Goal: Task Accomplishment & Management: Use online tool/utility

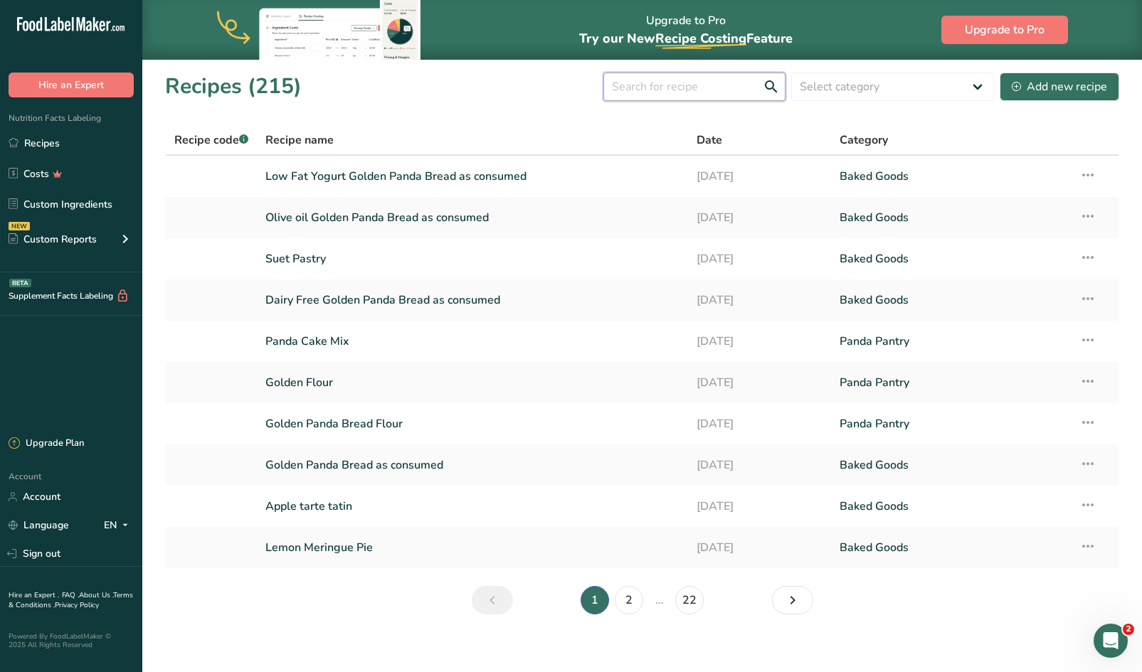
click at [687, 95] on input "text" at bounding box center [694, 87] width 182 height 28
type input "lemon"
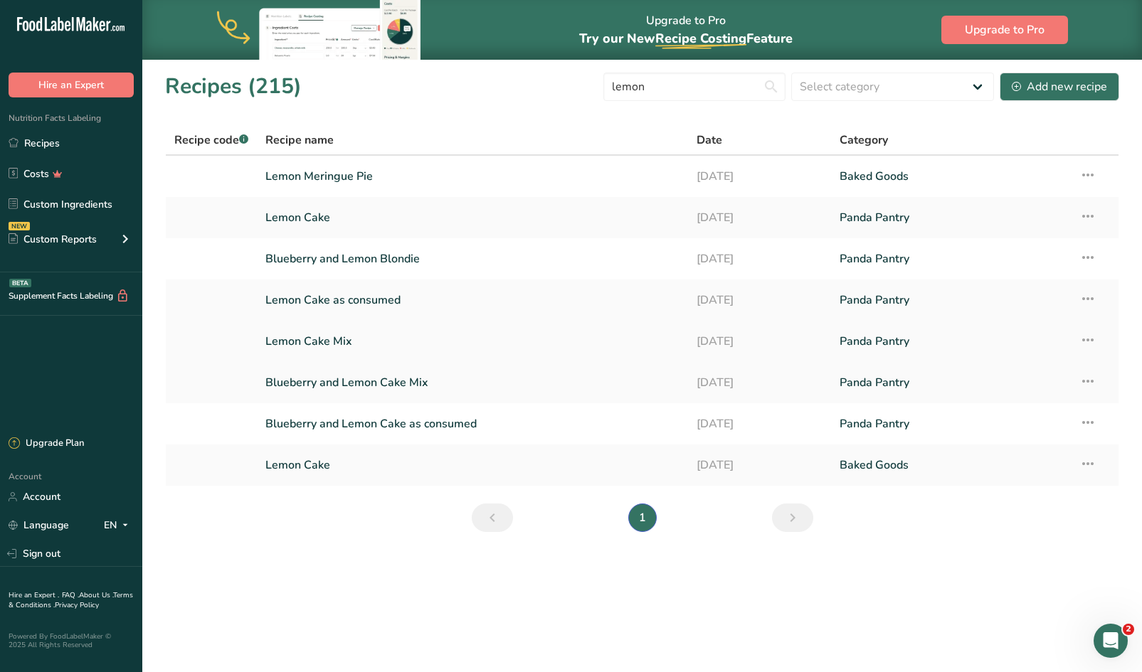
click at [327, 344] on link "Lemon Cake Mix" at bounding box center [471, 342] width 413 height 30
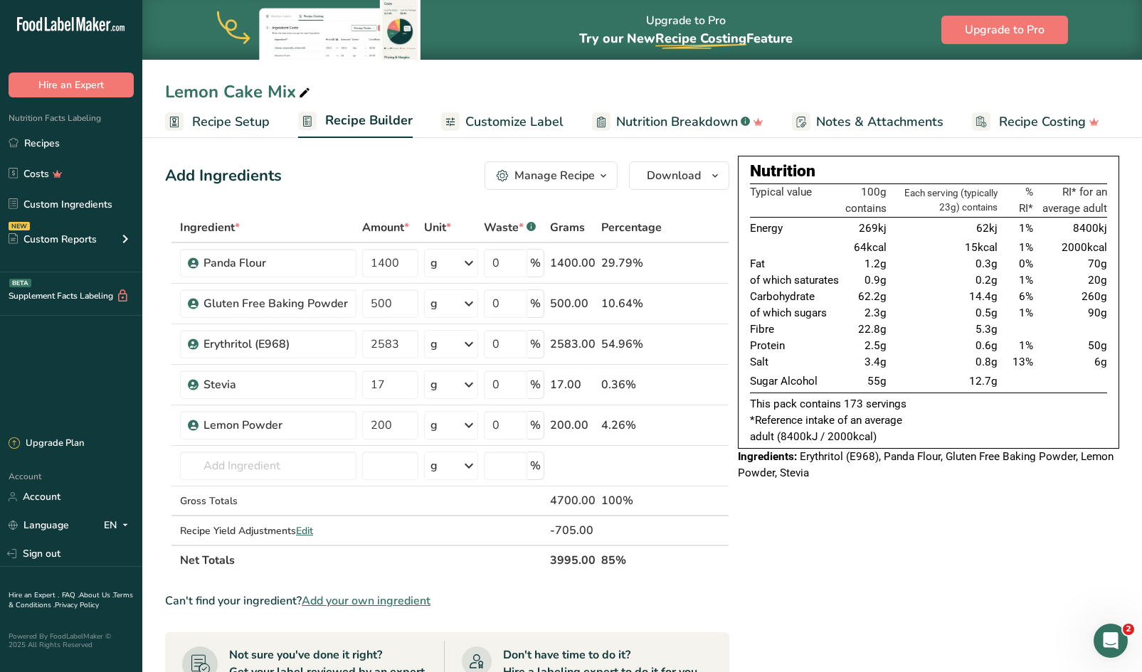
click at [372, 168] on div "Add Ingredients Manage Recipe Delete Recipe Duplicate Recipe Scale Recipe Save …" at bounding box center [447, 176] width 564 height 28
click at [290, 250] on div "Panda Flour" at bounding box center [268, 263] width 176 height 28
click at [699, 264] on icon at bounding box center [699, 263] width 10 height 15
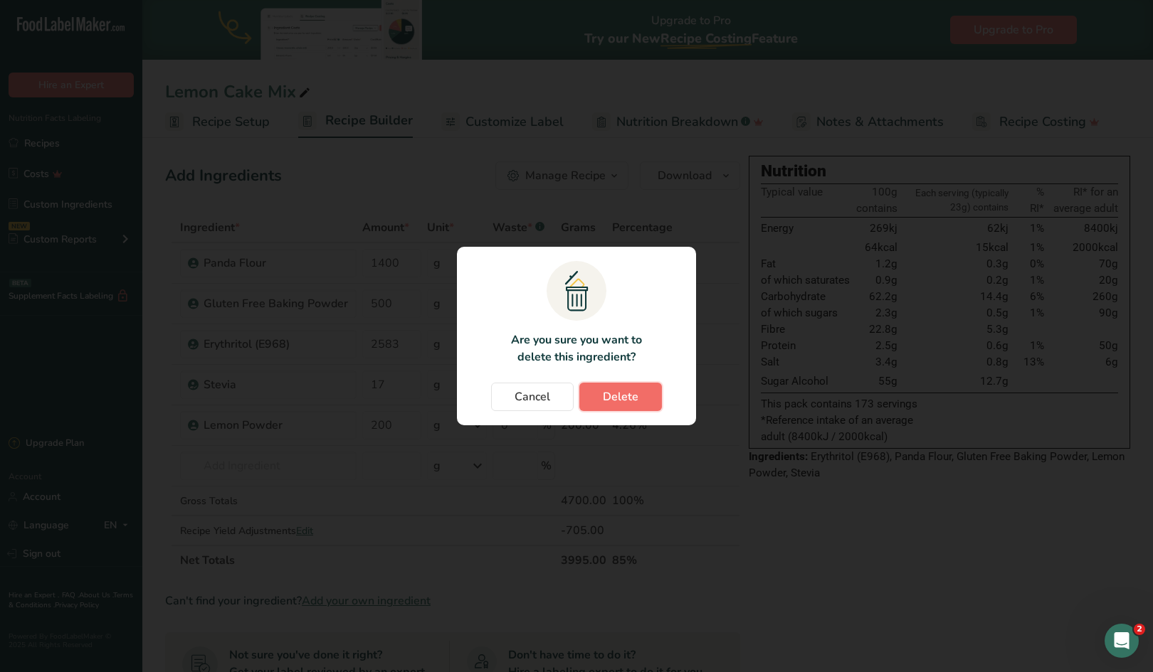
click at [613, 406] on button "Delete" at bounding box center [620, 397] width 83 height 28
type input "500"
type input "2583"
type input "17"
type input "200"
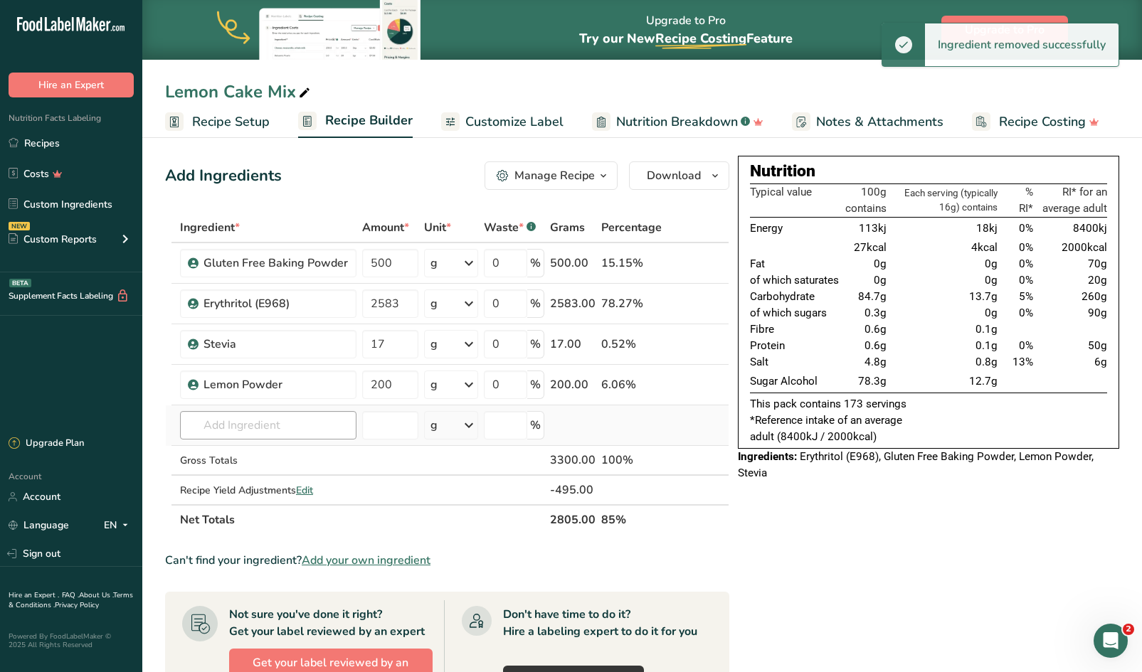
drag, startPoint x: 323, startPoint y: 411, endPoint x: 313, endPoint y: 418, distance: 12.7
click at [319, 414] on td "Almond flour 1211 Milk, whole, 3.25% milkfat, without added vitamin A and [MEDI…" at bounding box center [268, 426] width 182 height 41
click at [302, 425] on input "text" at bounding box center [268, 425] width 176 height 28
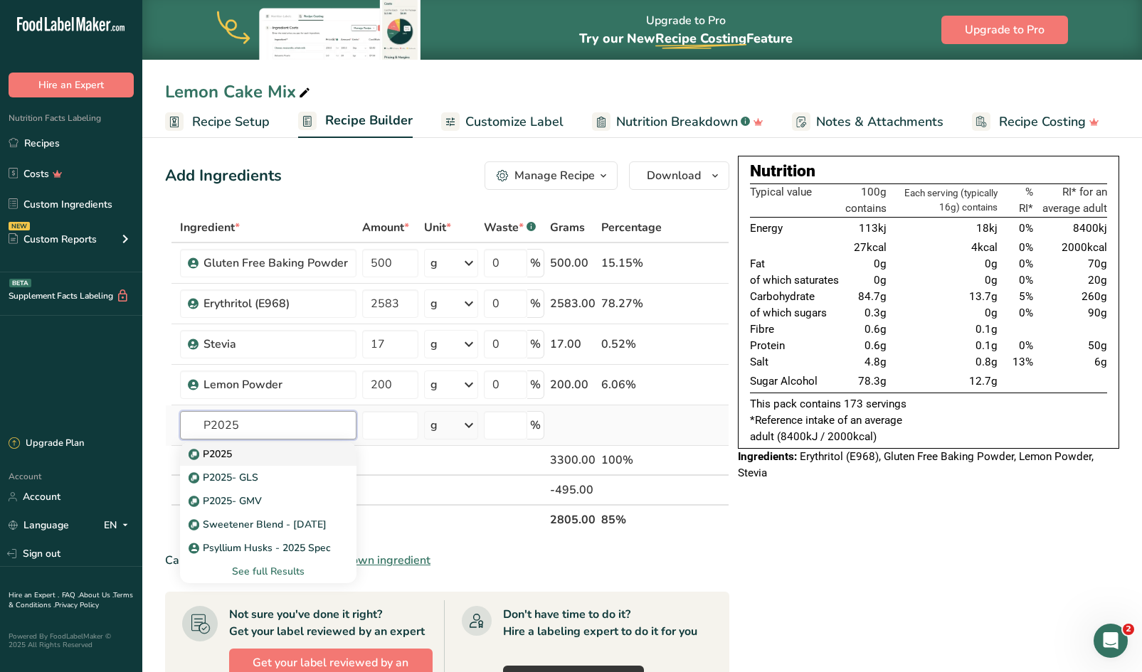
type input "P2025"
click at [213, 459] on p "P2025" at bounding box center [211, 454] width 41 height 15
type input "P2025"
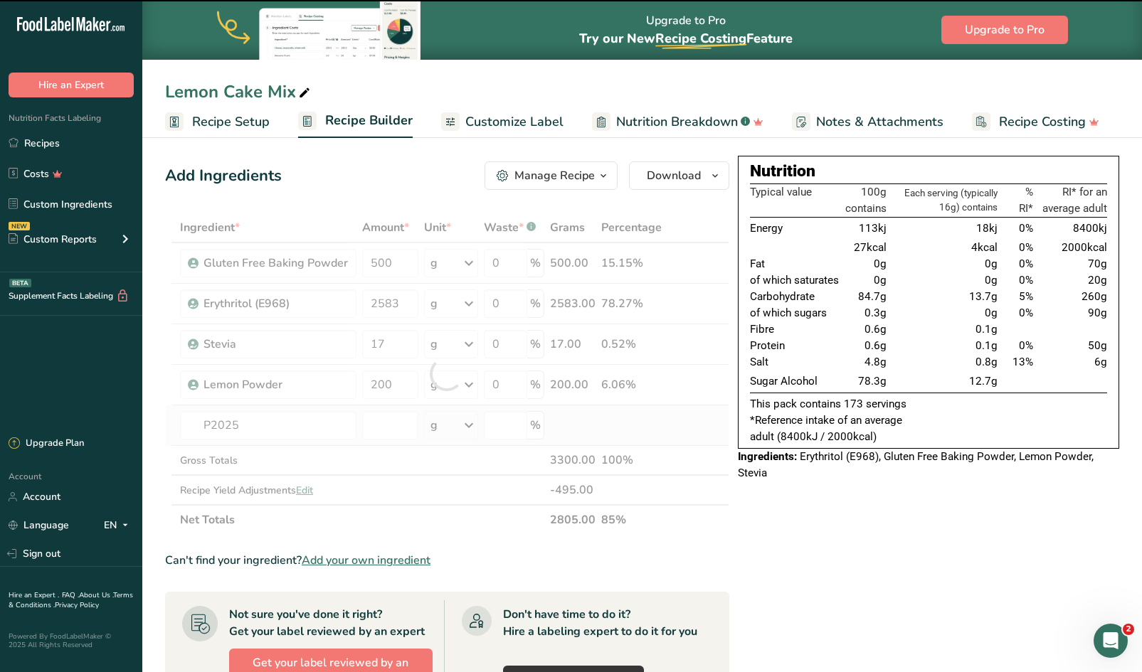
type input "0"
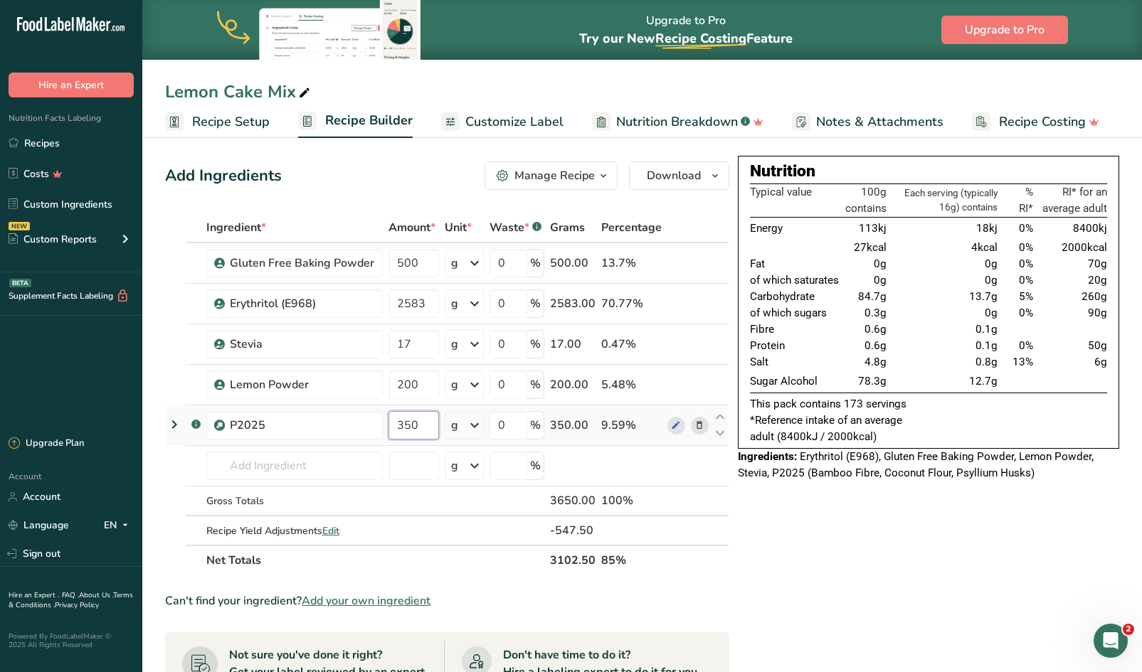
type input "350"
click at [700, 302] on icon at bounding box center [699, 304] width 10 height 15
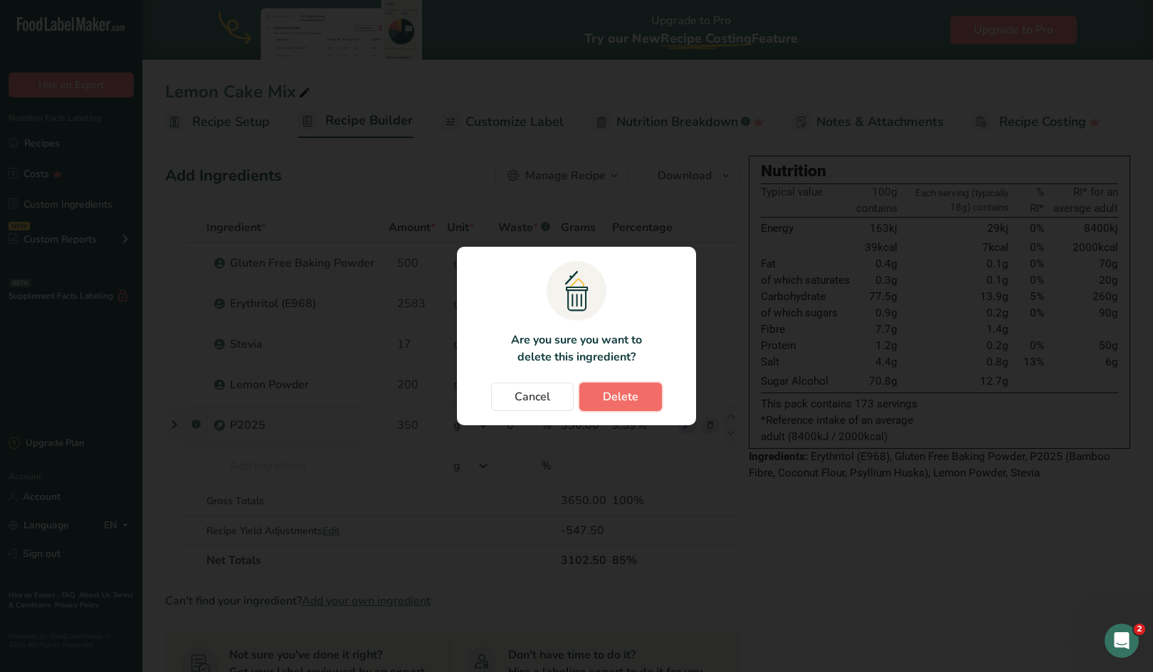
click at [627, 398] on span "Delete" at bounding box center [621, 396] width 36 height 17
type input "17"
type input "200"
type input "350"
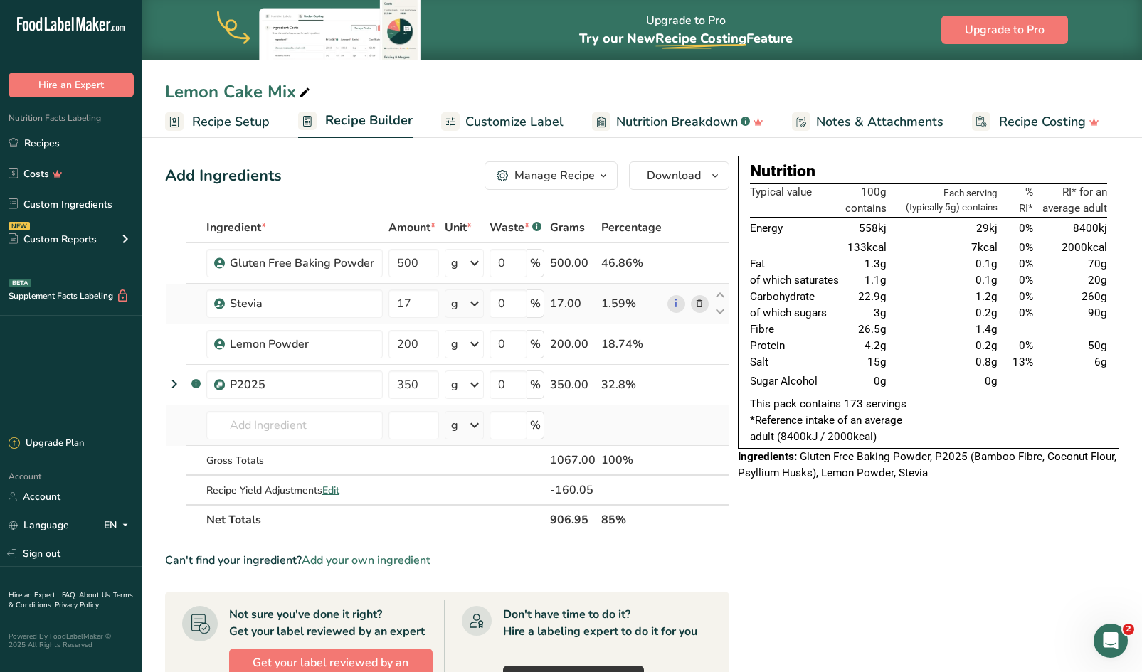
click at [699, 305] on icon at bounding box center [699, 304] width 10 height 15
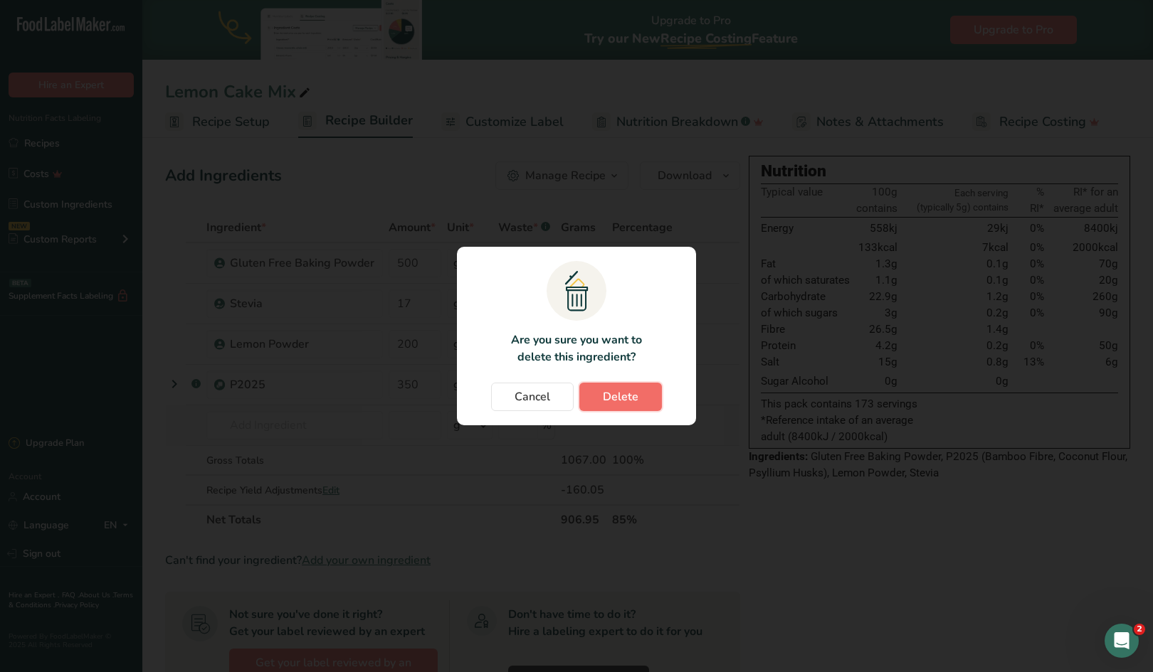
click at [627, 397] on span "Delete" at bounding box center [621, 396] width 36 height 17
type input "200"
type input "350"
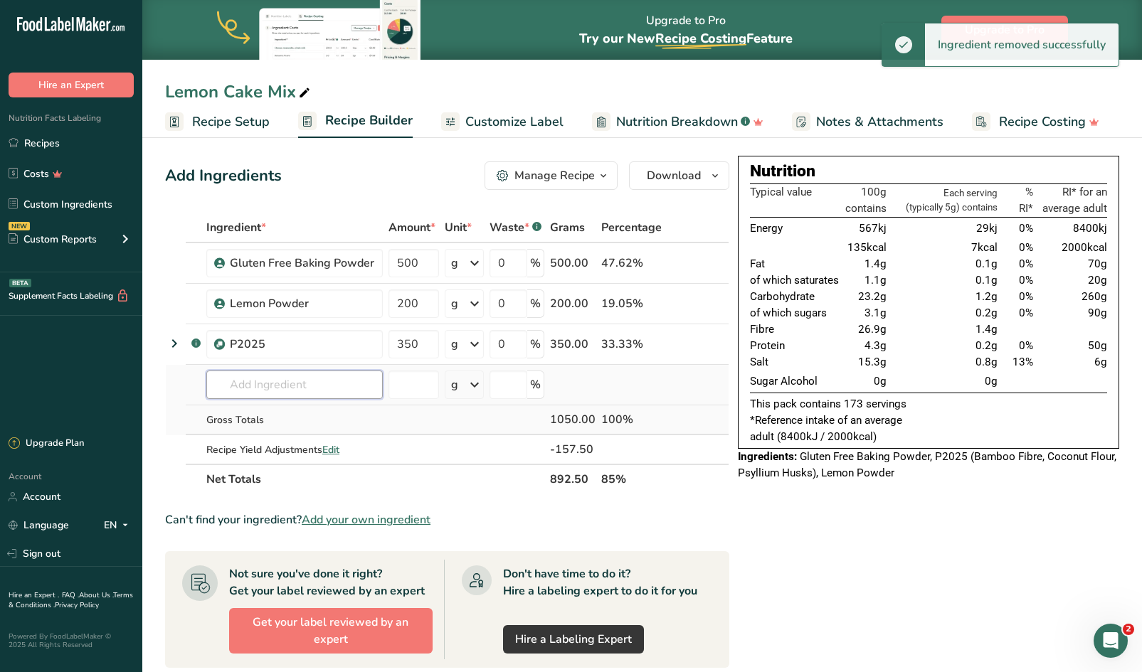
click at [341, 387] on input "text" at bounding box center [294, 385] width 176 height 28
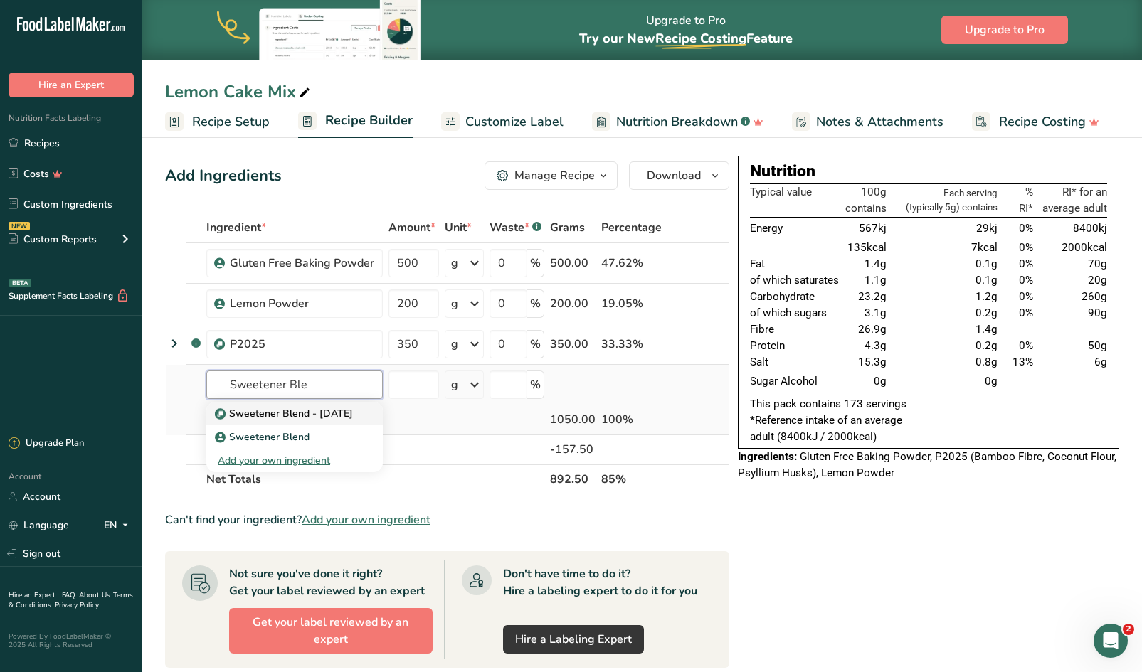
type input "Sweetener Ble"
click at [295, 418] on p "Sweetener Blend - [DATE]" at bounding box center [285, 413] width 135 height 15
type input "Sweetener Blend - [DATE]"
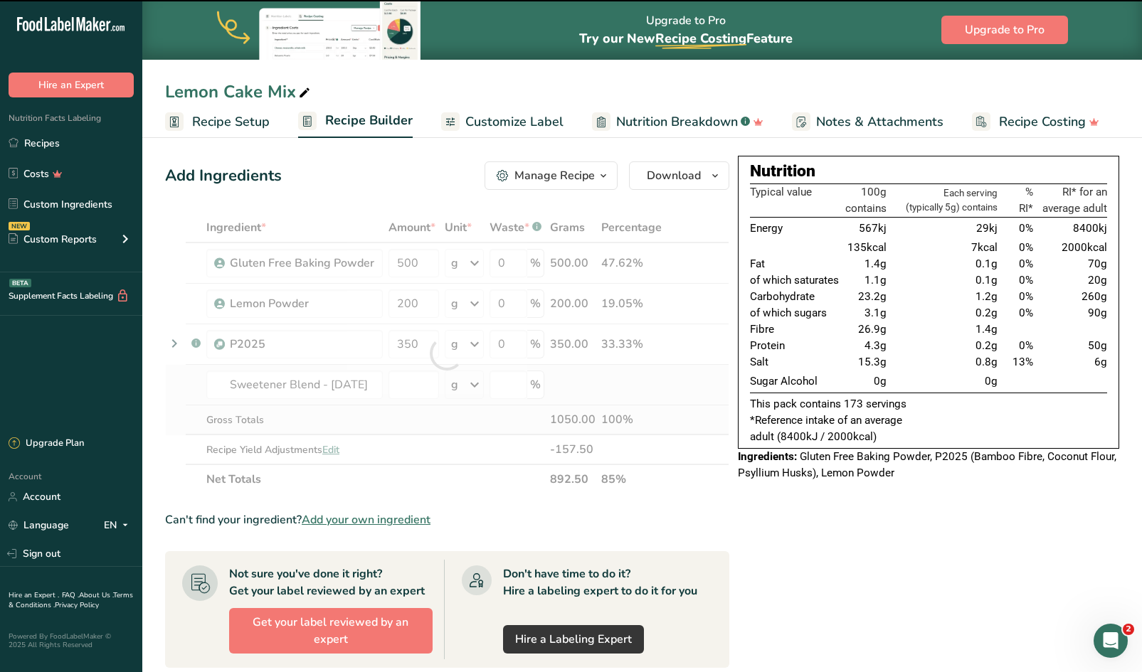
type input "0"
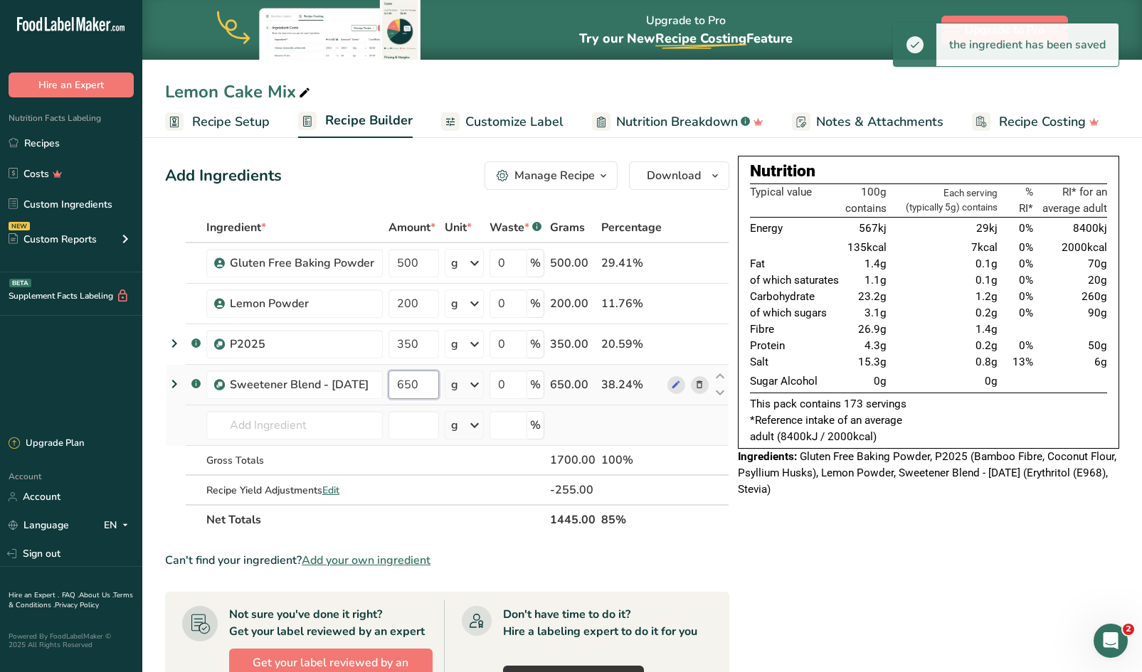
type input "650"
click at [700, 302] on icon at bounding box center [699, 304] width 10 height 15
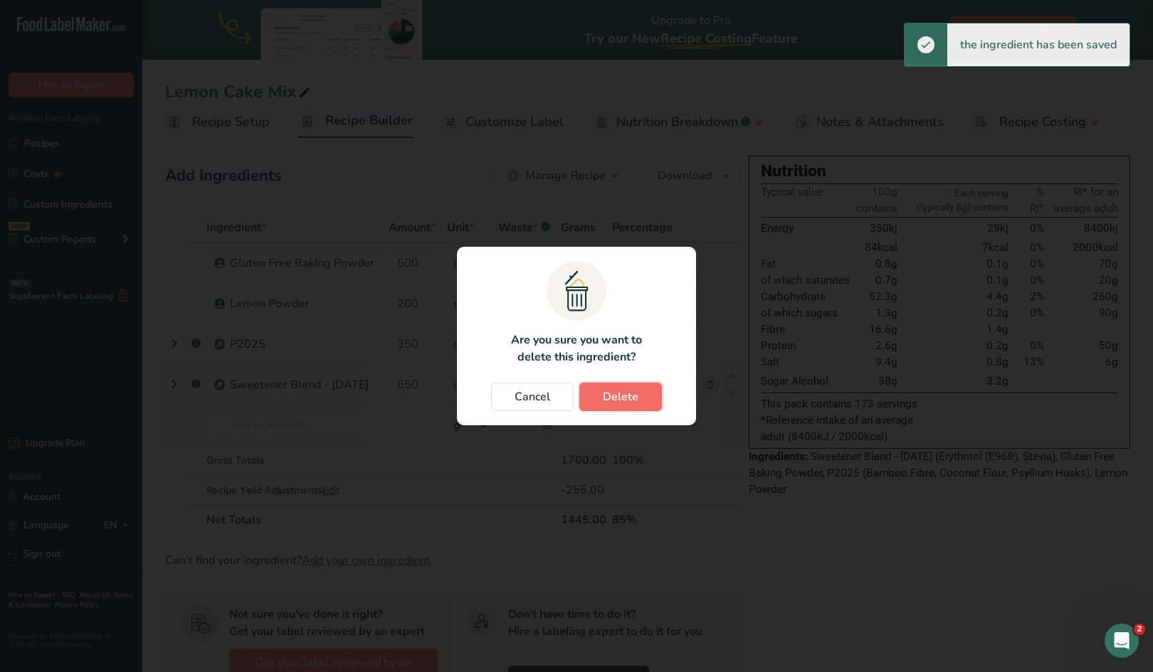
click at [615, 398] on span "Delete" at bounding box center [621, 396] width 36 height 17
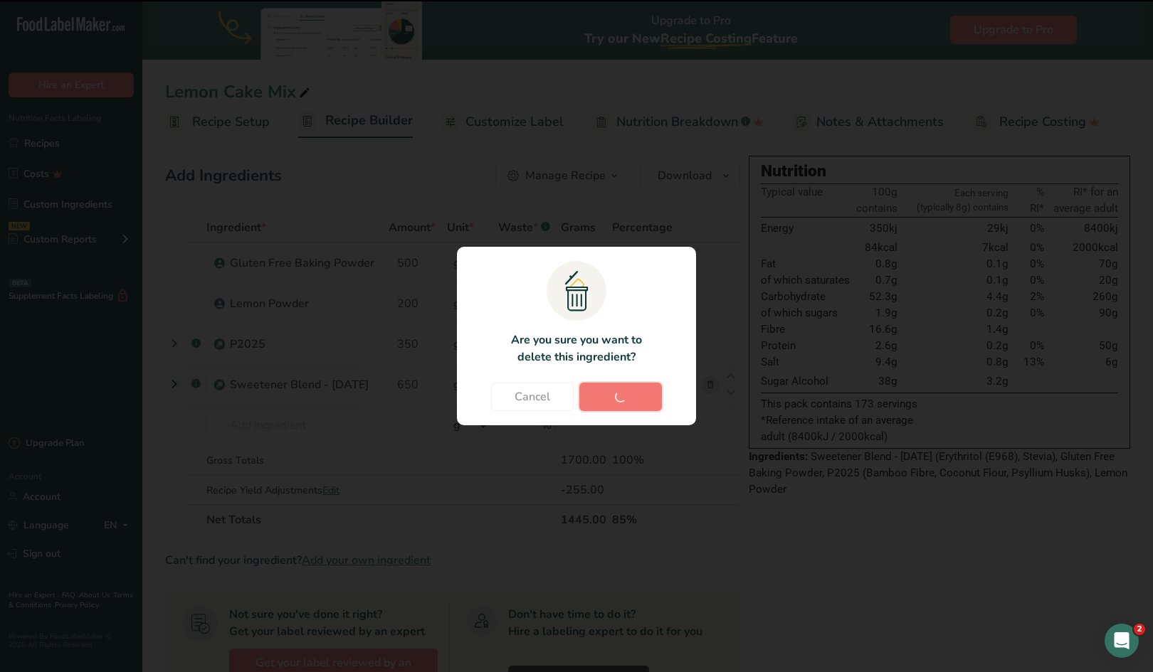
type input "350"
type input "650"
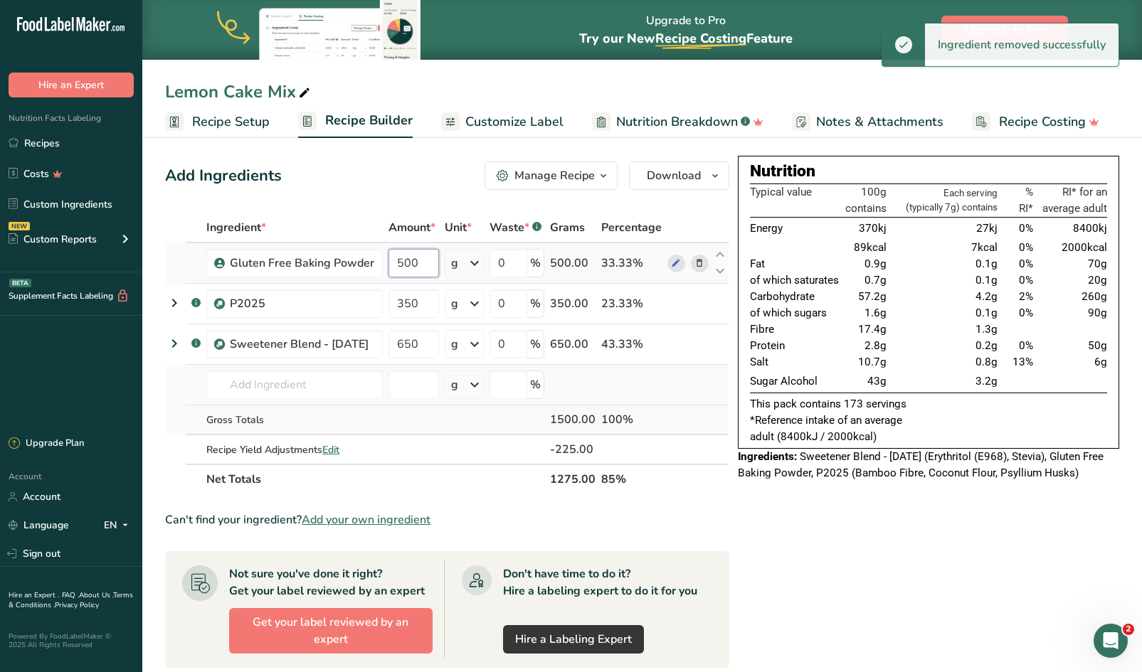
click at [427, 267] on input "500" at bounding box center [413, 263] width 51 height 28
type input "5"
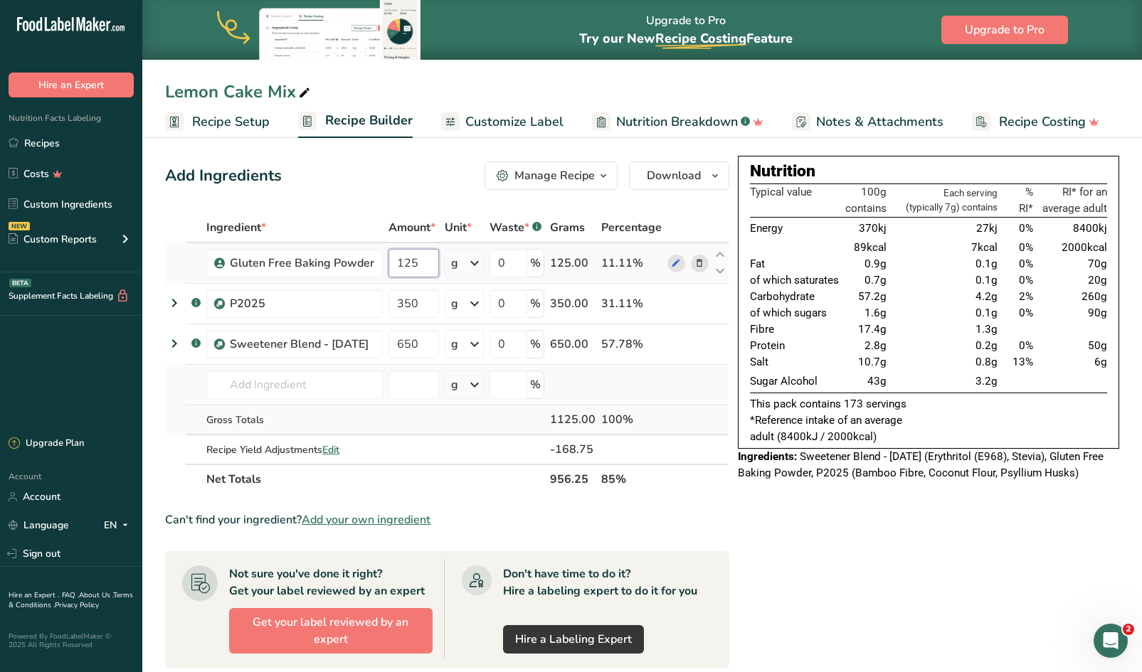
type input "125"
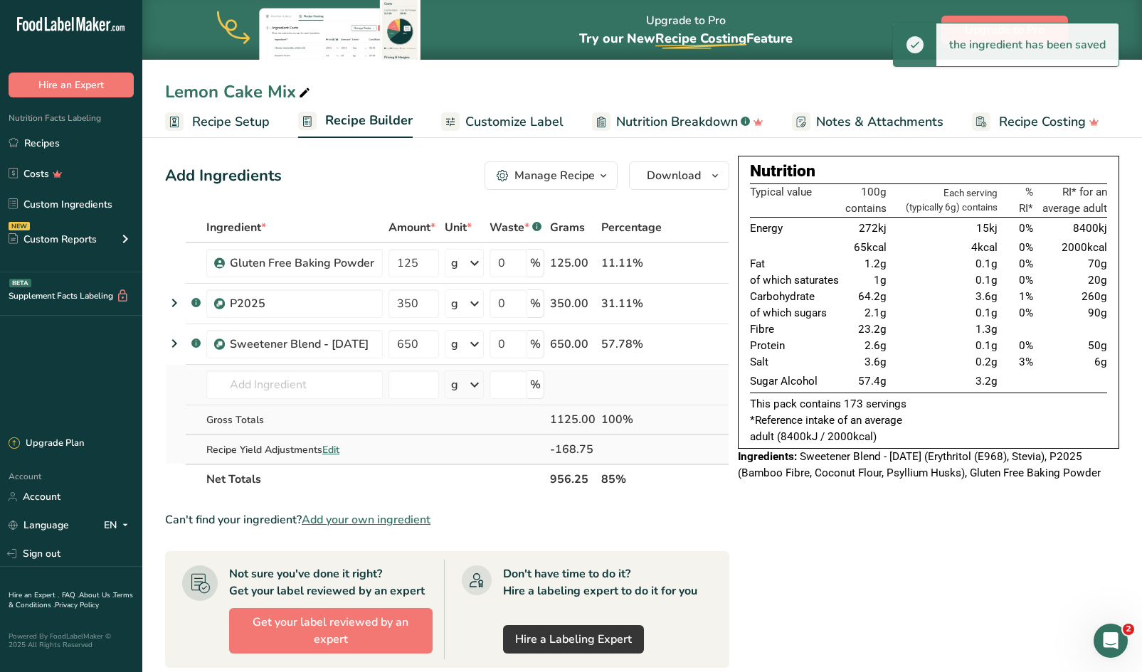
click at [338, 447] on span "Edit" at bounding box center [330, 450] width 17 height 14
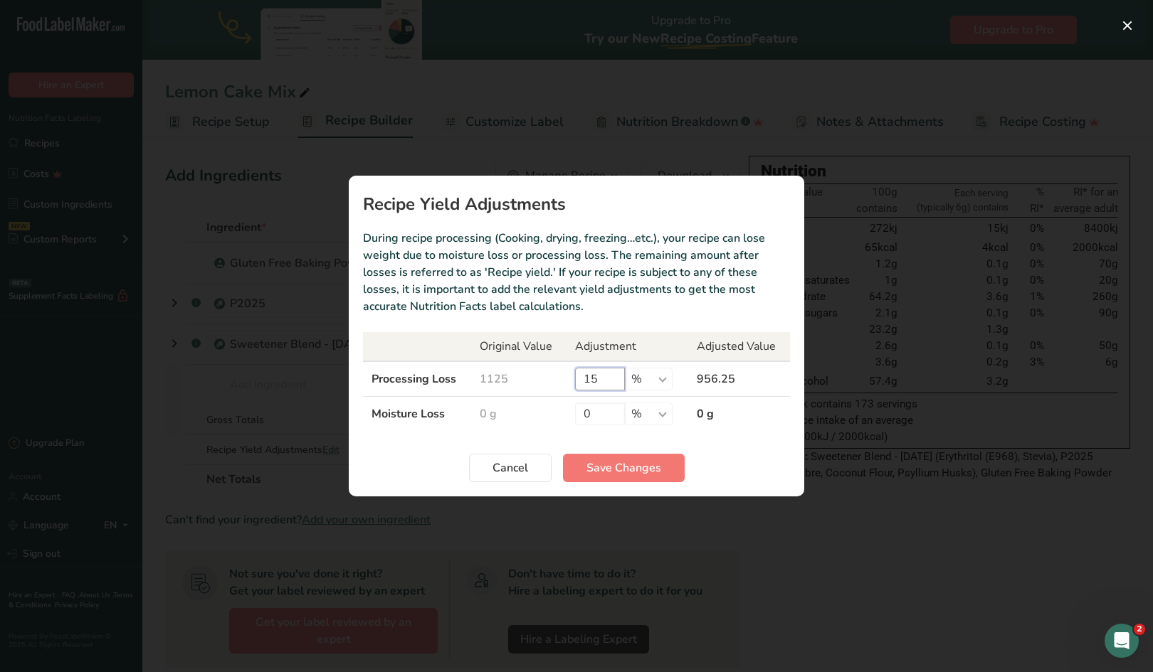
drag, startPoint x: 603, startPoint y: 381, endPoint x: 550, endPoint y: 375, distance: 53.0
click at [550, 375] on tr "Processing Loss 1125 15 % g kg mg mcg lb oz 956.25" at bounding box center [576, 379] width 427 height 36
type input "0"
click at [603, 475] on span "Save Changes" at bounding box center [623, 468] width 75 height 17
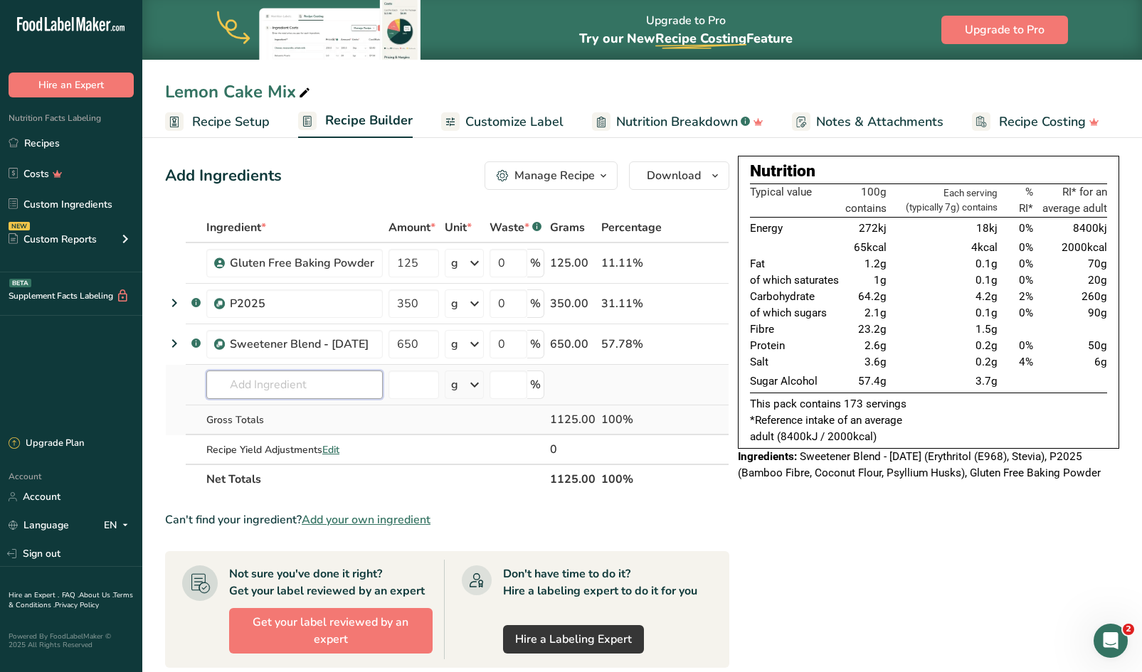
click at [299, 386] on input "text" at bounding box center [294, 385] width 176 height 28
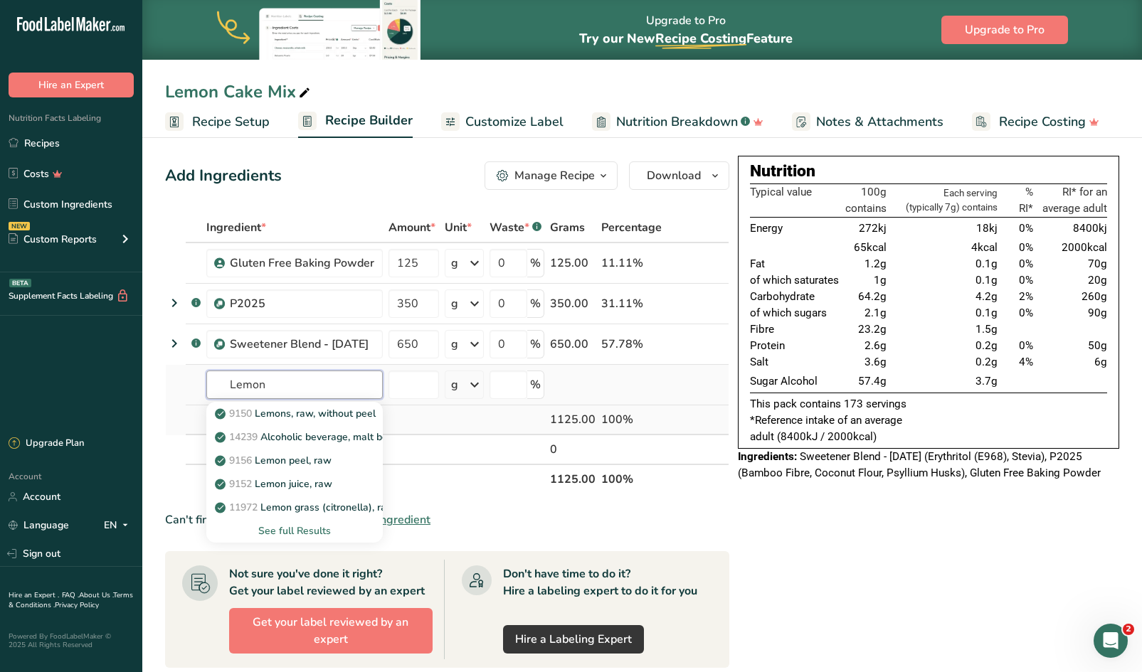
type input "Lemon"
click at [299, 529] on div "See full Results" at bounding box center [295, 531] width 154 height 15
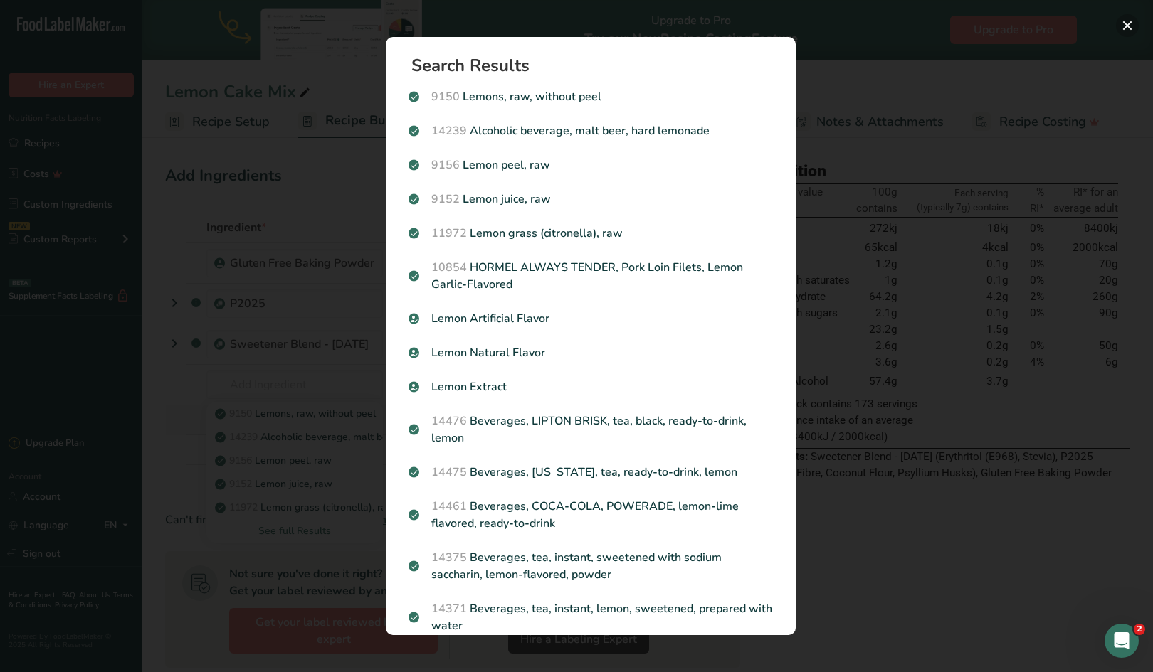
click at [1126, 23] on button "Search results modal" at bounding box center [1127, 25] width 23 height 23
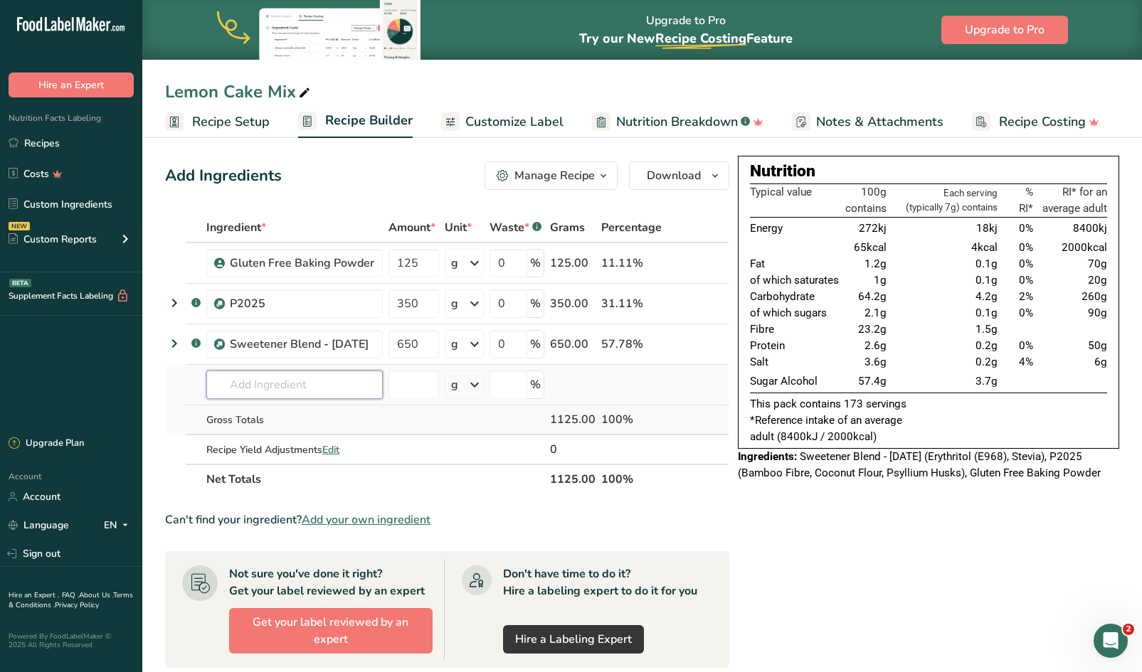
click at [278, 383] on input "text" at bounding box center [294, 385] width 176 height 28
click at [223, 112] on span "Recipe Setup" at bounding box center [231, 121] width 78 height 19
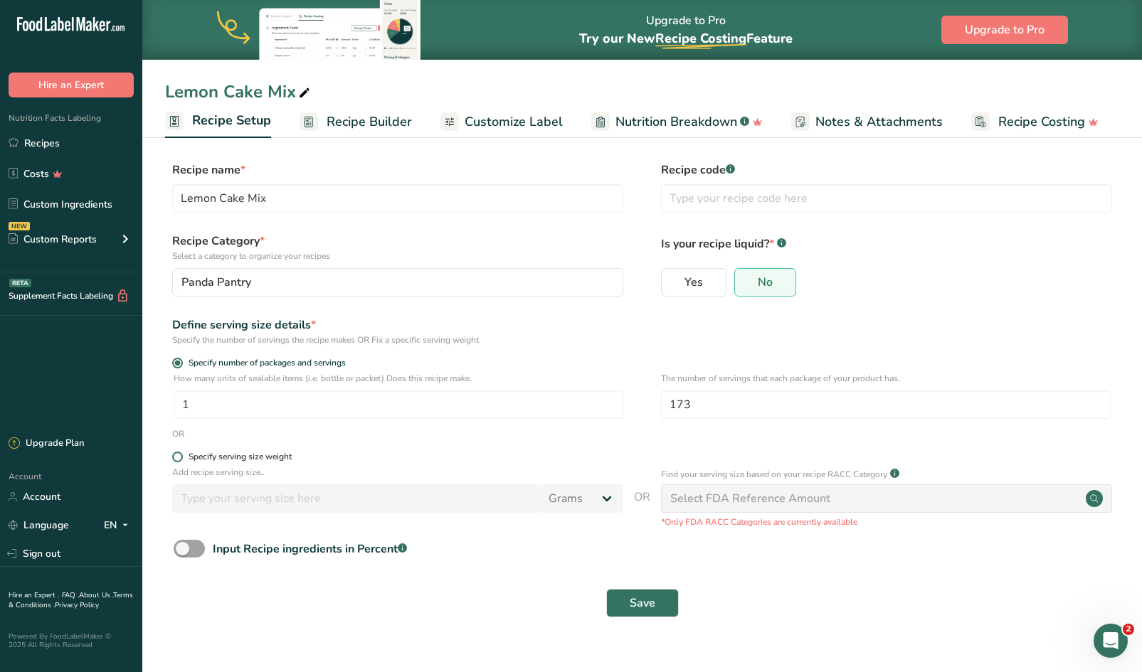
click at [179, 458] on span at bounding box center [177, 457] width 11 height 11
click at [179, 458] on input "Specify serving size weight" at bounding box center [176, 456] width 9 height 9
radio input "true"
radio input "false"
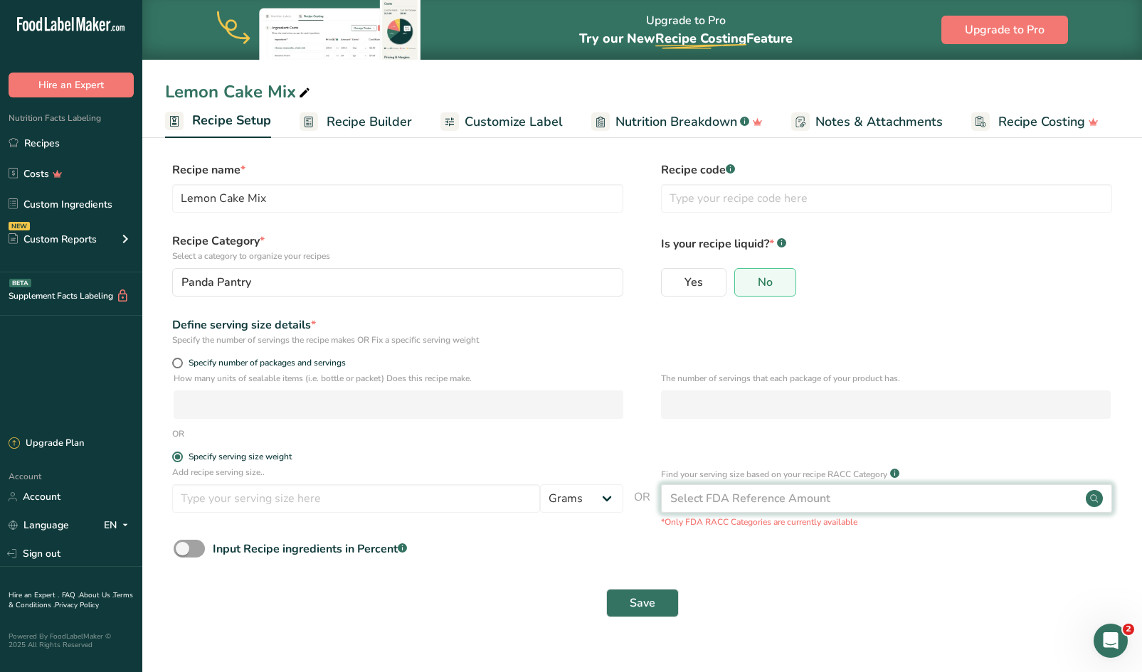
click at [711, 497] on div "Select FDA Reference Amount" at bounding box center [750, 498] width 160 height 17
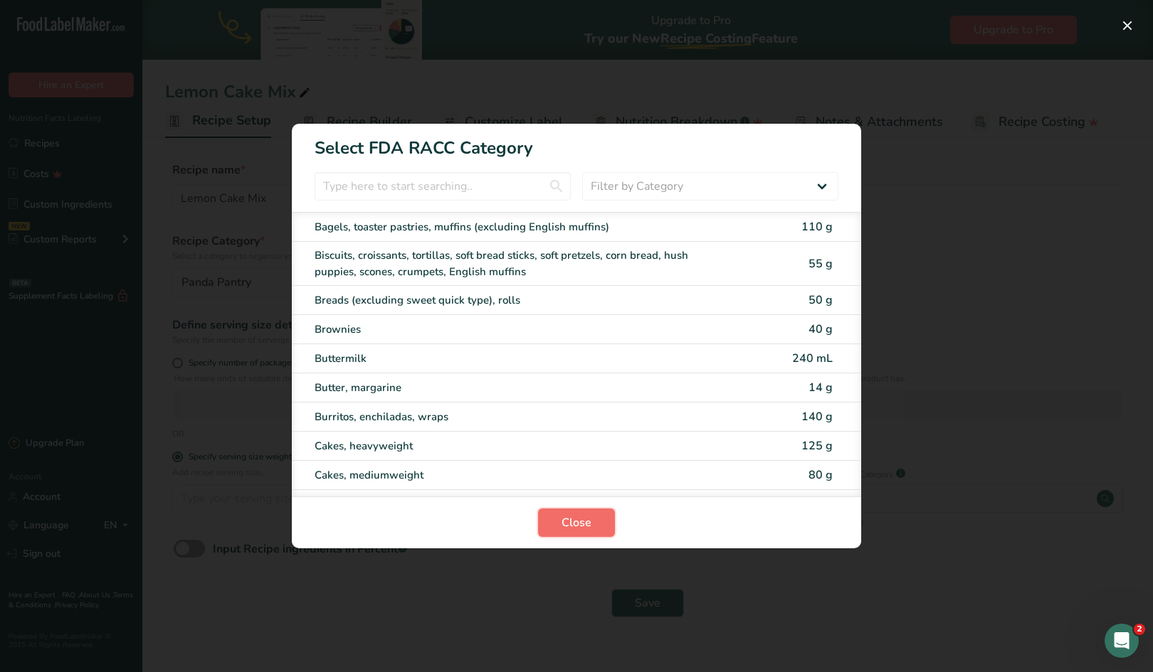
click at [595, 525] on button "Close" at bounding box center [576, 523] width 77 height 28
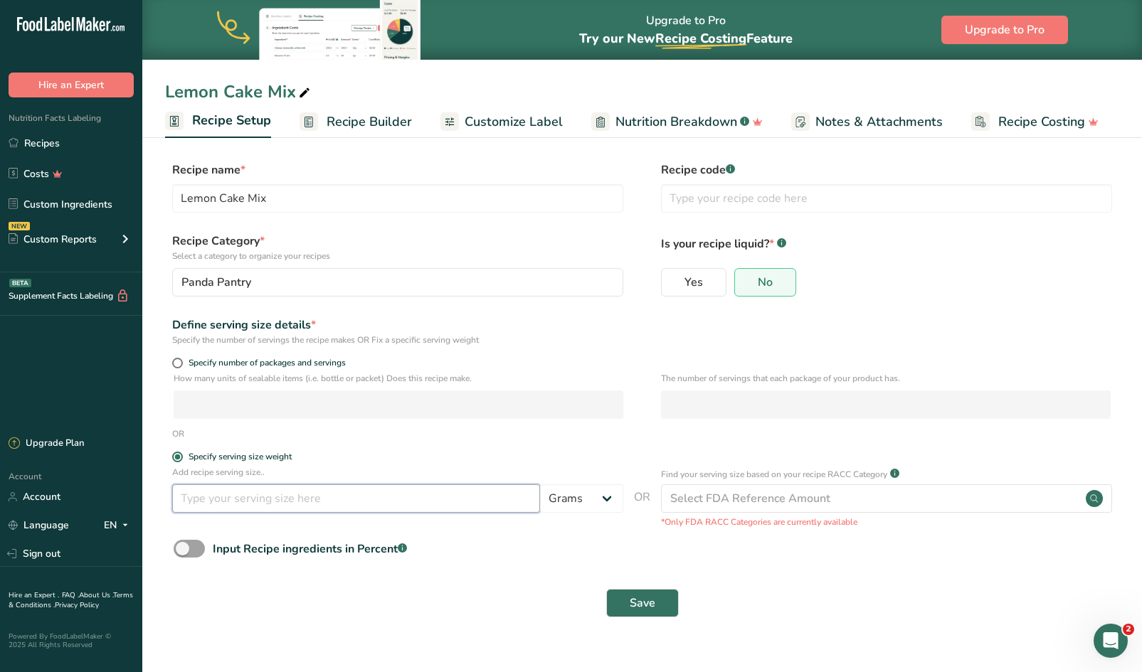
click at [425, 495] on input "number" at bounding box center [356, 499] width 368 height 28
type input "62"
click at [647, 605] on span "Save" at bounding box center [643, 603] width 26 height 17
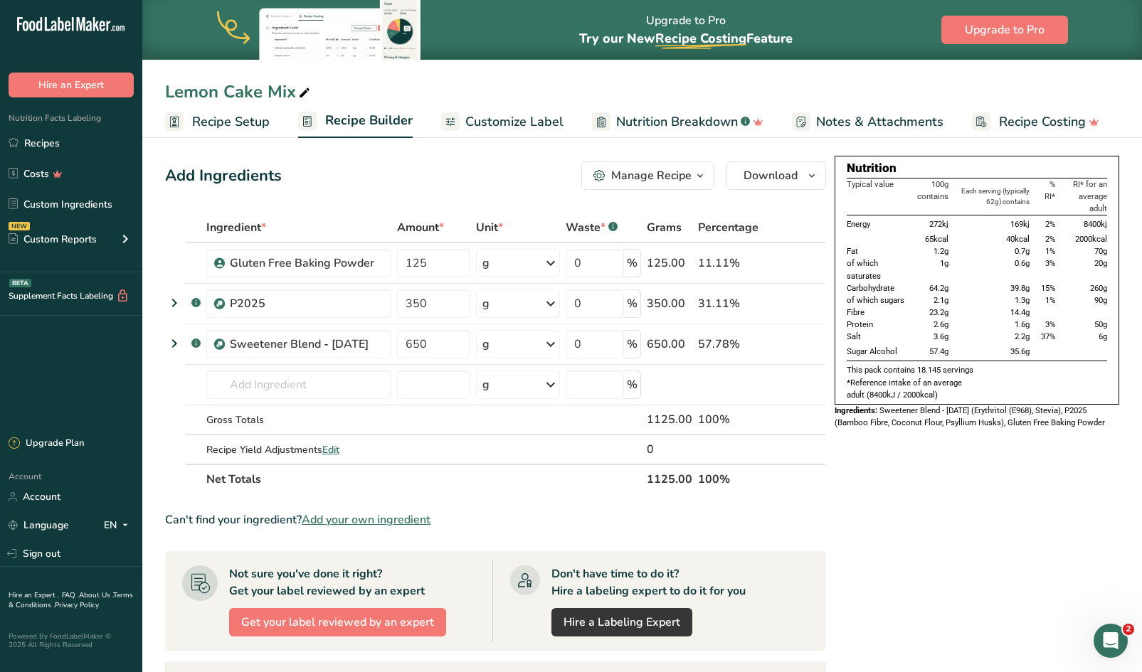
click at [370, 521] on span "Add your own ingredient" at bounding box center [366, 520] width 129 height 17
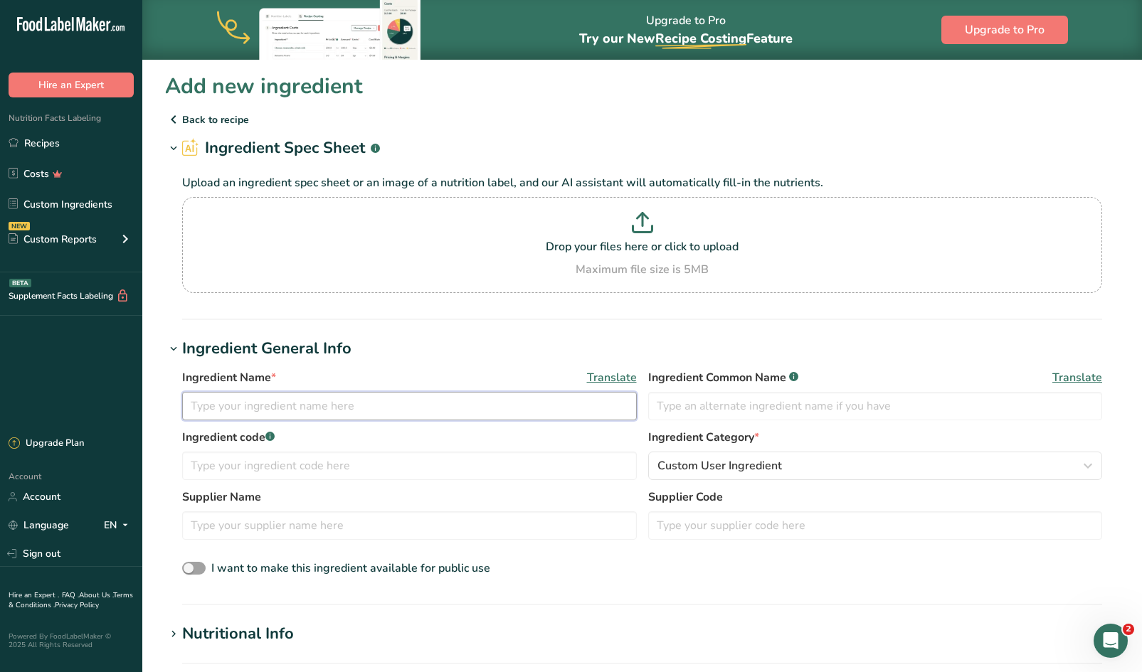
click at [345, 411] on input "text" at bounding box center [409, 406] width 455 height 28
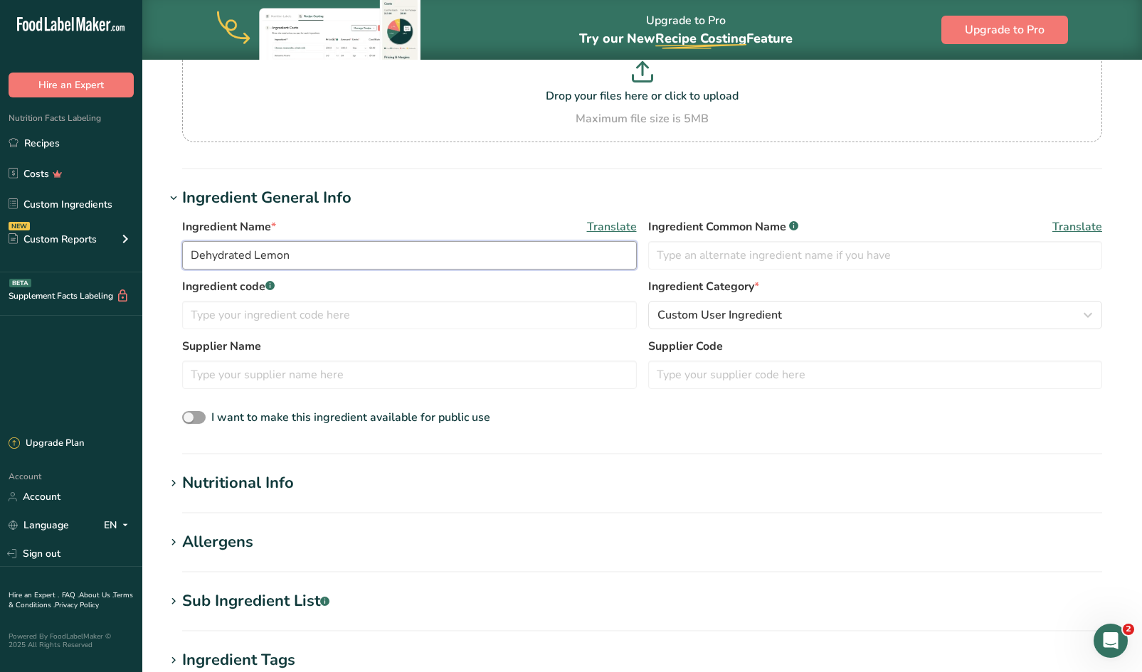
scroll to position [151, 0]
type input "Dehydrated Lemon"
click at [263, 488] on div "Nutritional Info" at bounding box center [238, 483] width 112 height 23
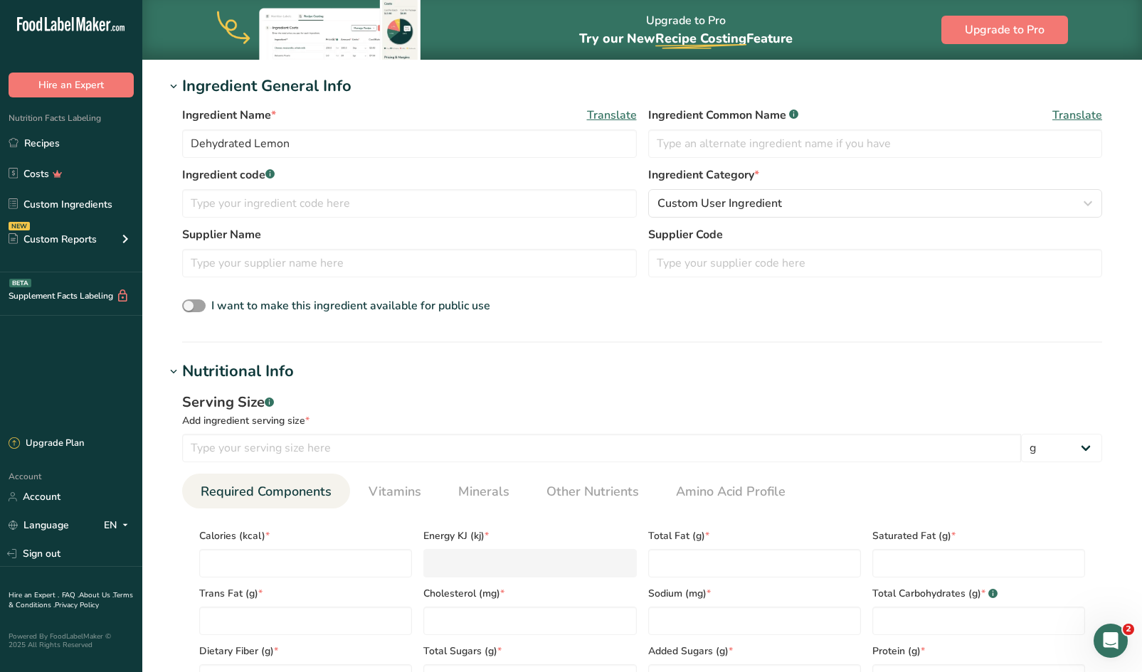
scroll to position [351, 0]
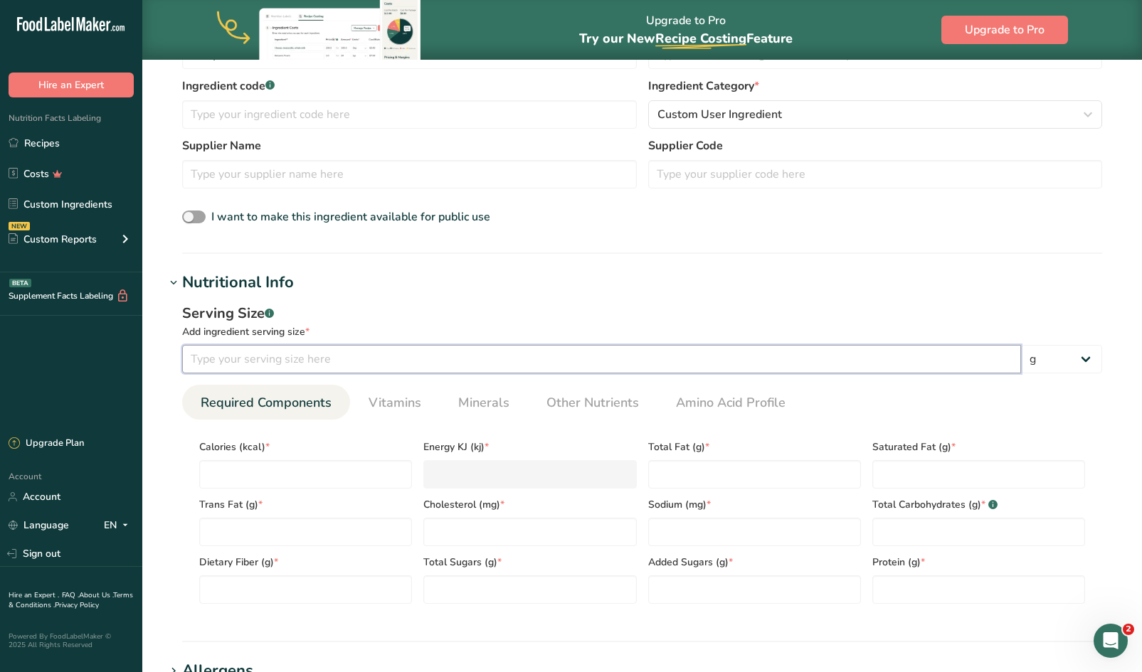
click at [361, 355] on input "number" at bounding box center [601, 359] width 839 height 28
type input "100"
click at [255, 484] on input "number" at bounding box center [305, 474] width 213 height 28
type input "3"
type KJ "12.6"
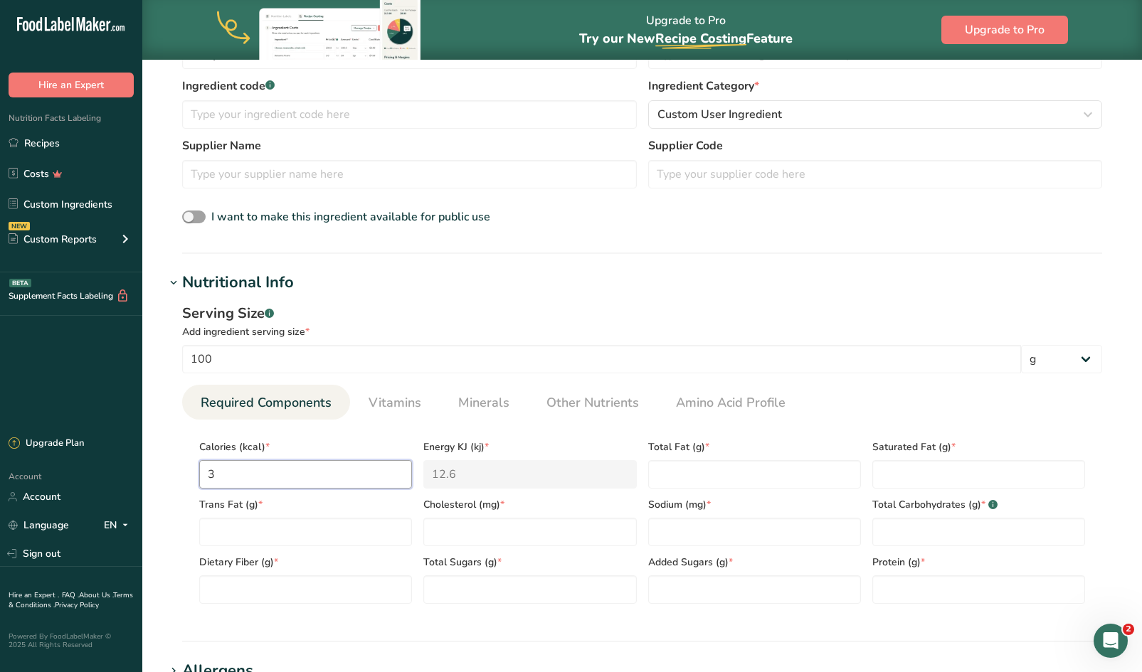
type input "35"
type KJ "146.4"
type input "354"
type KJ "1481.1"
type input "354"
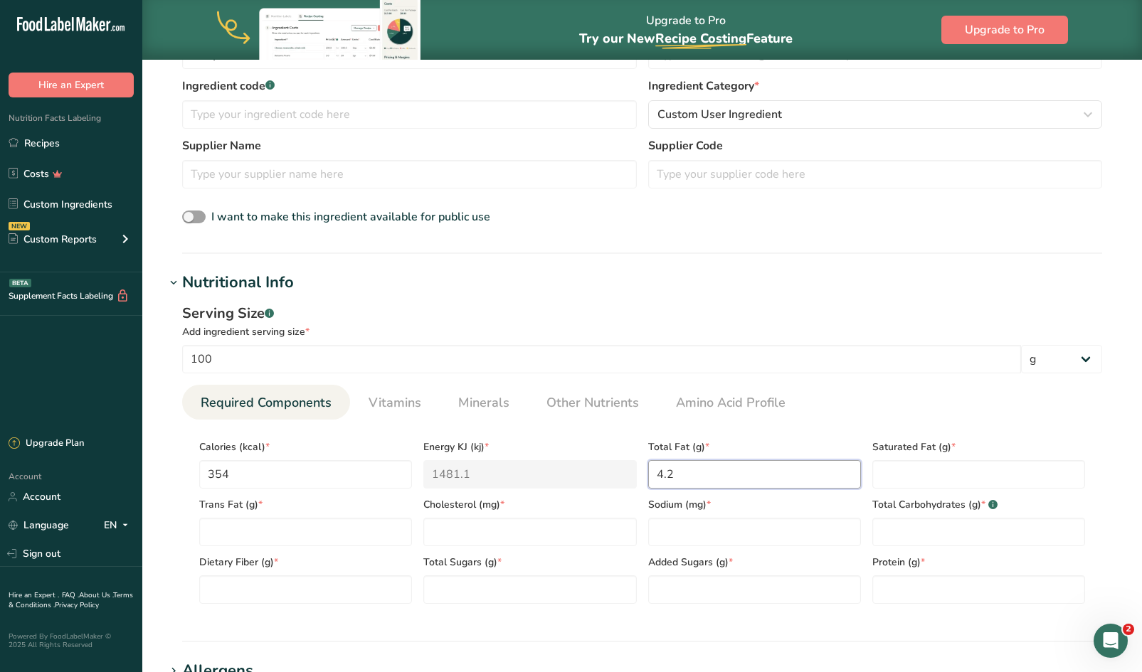
type Fat "4.2"
click at [897, 465] on Fat "number" at bounding box center [978, 474] width 213 height 28
type Fat "0"
type Fat "0.5"
click at [238, 535] on Fat "number" at bounding box center [305, 532] width 213 height 28
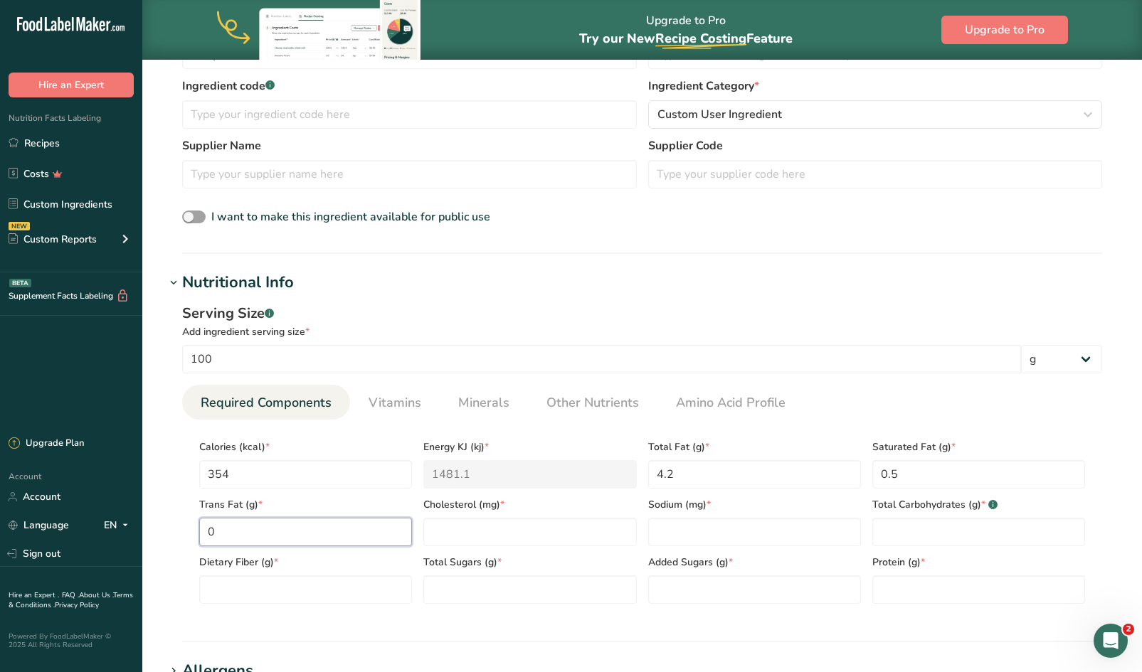
type Fat "0"
type input "0"
type Carbohydrates "59"
type Fiber "1"
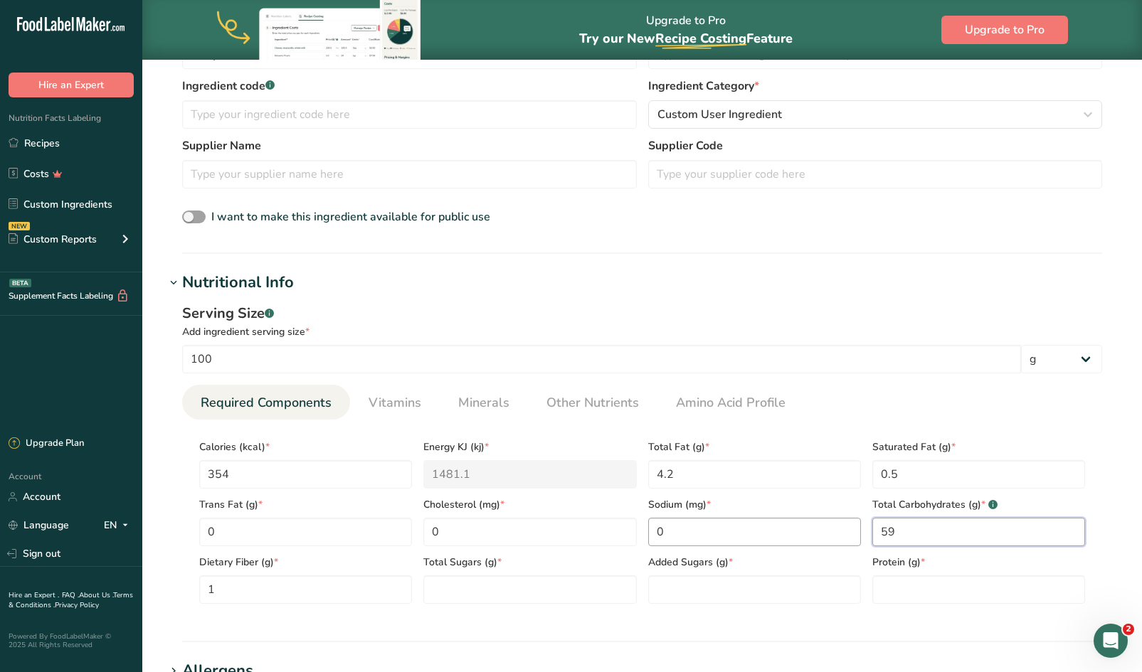
drag, startPoint x: 922, startPoint y: 526, endPoint x: 800, endPoint y: 524, distance: 121.7
click at [800, 524] on div "Calories (kcal) * 354 Energy KJ (kj) * 1481.1 Total Fat (g) * 4.2 Saturated Fat…" at bounding box center [642, 517] width 897 height 173
type Carbohydrates "60"
type Sugars "12.5"
type Sugars "0"
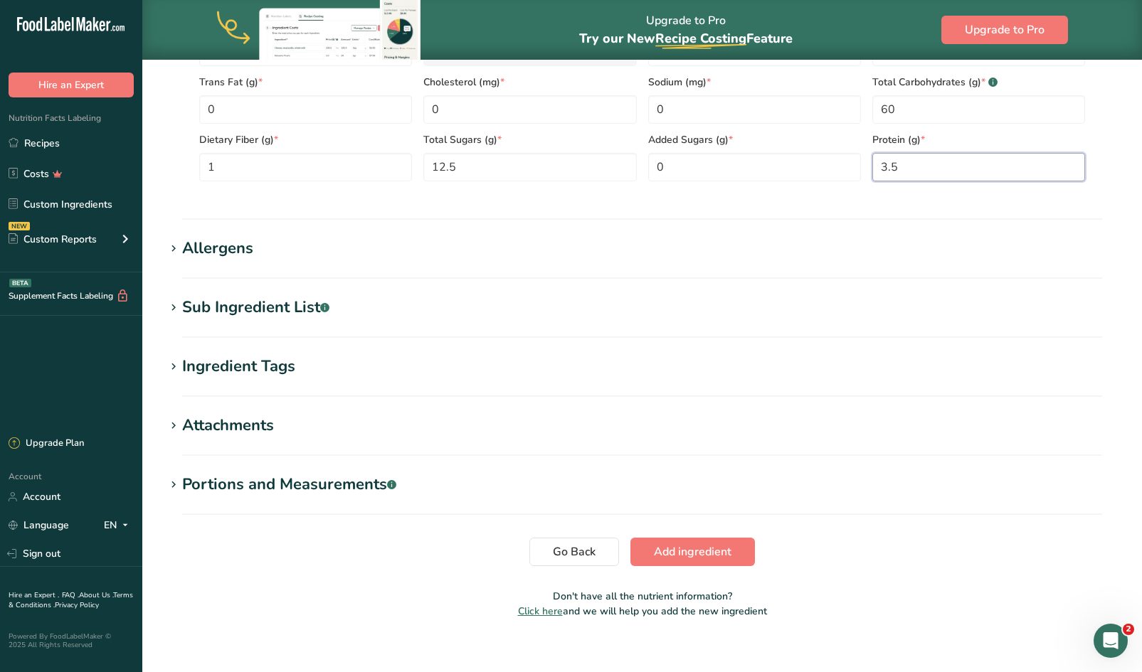
scroll to position [789, 0]
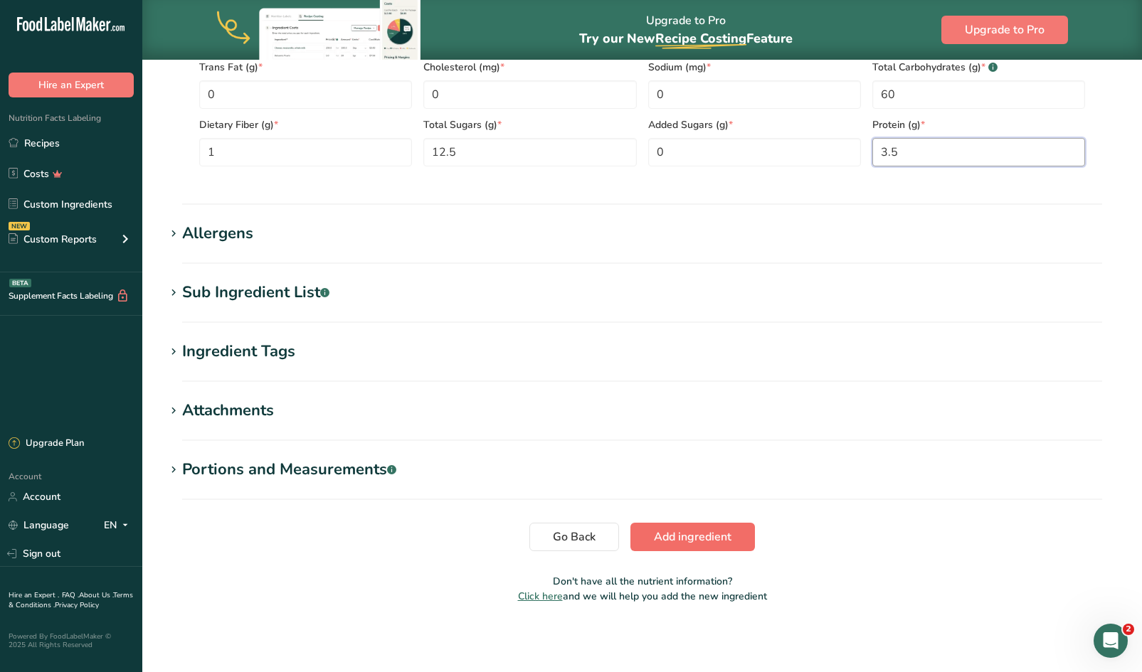
type input "3.5"
click at [706, 549] on button "Add ingredient" at bounding box center [692, 537] width 125 height 28
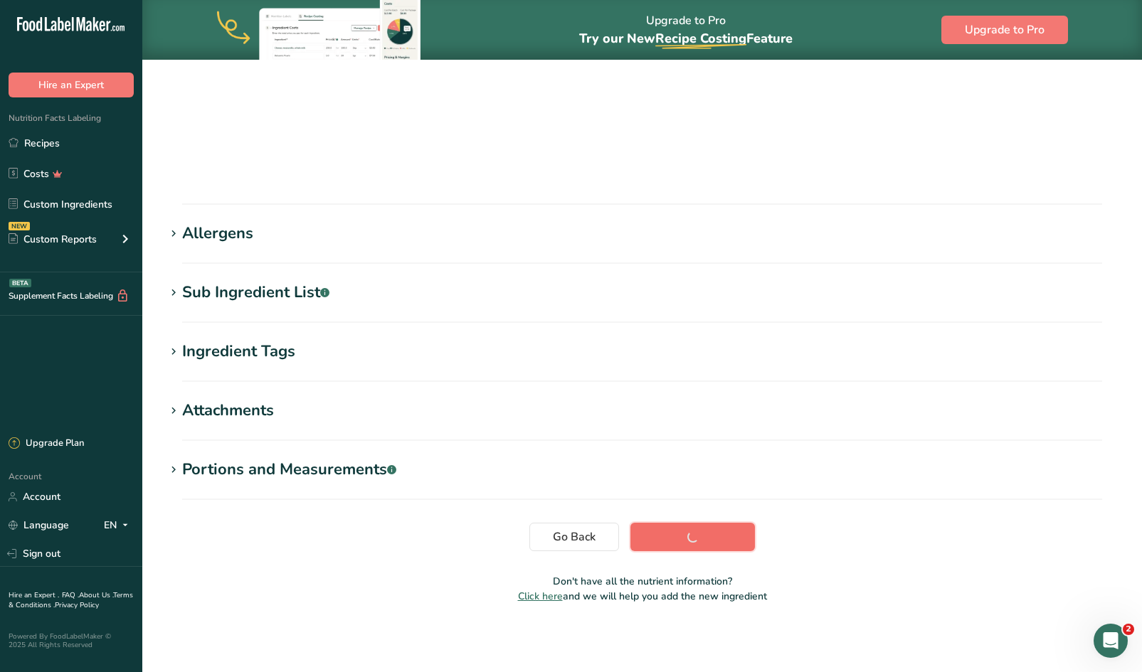
scroll to position [92, 0]
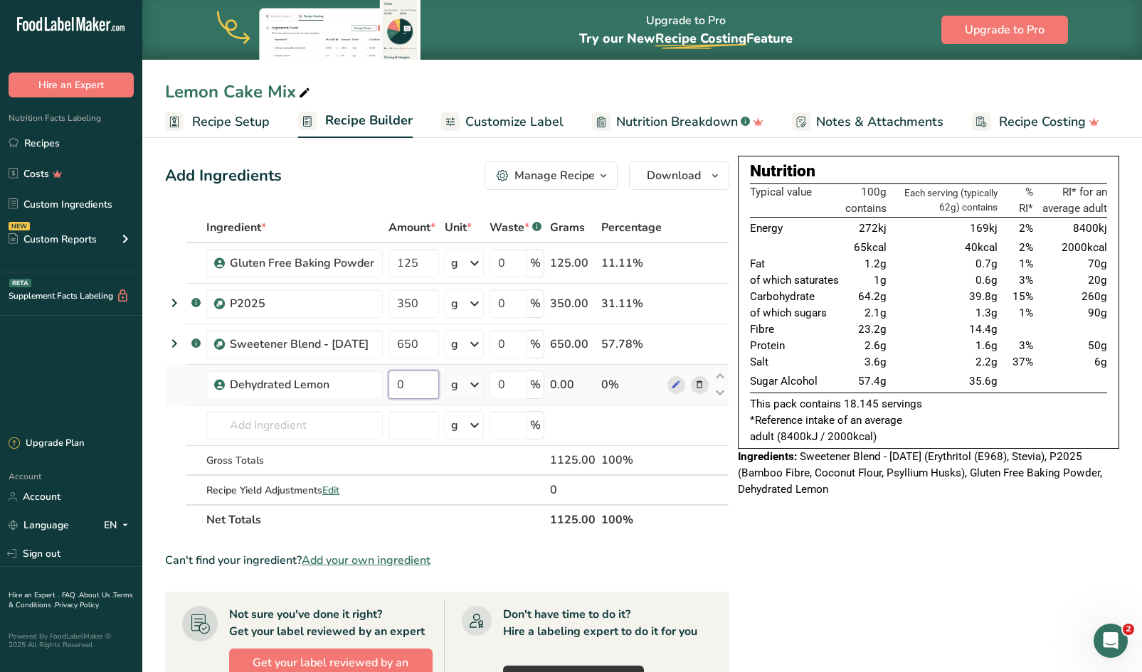
click at [416, 385] on input "0" at bounding box center [413, 385] width 51 height 28
type input "2"
type input "50"
click at [413, 381] on input "50" at bounding box center [413, 385] width 51 height 28
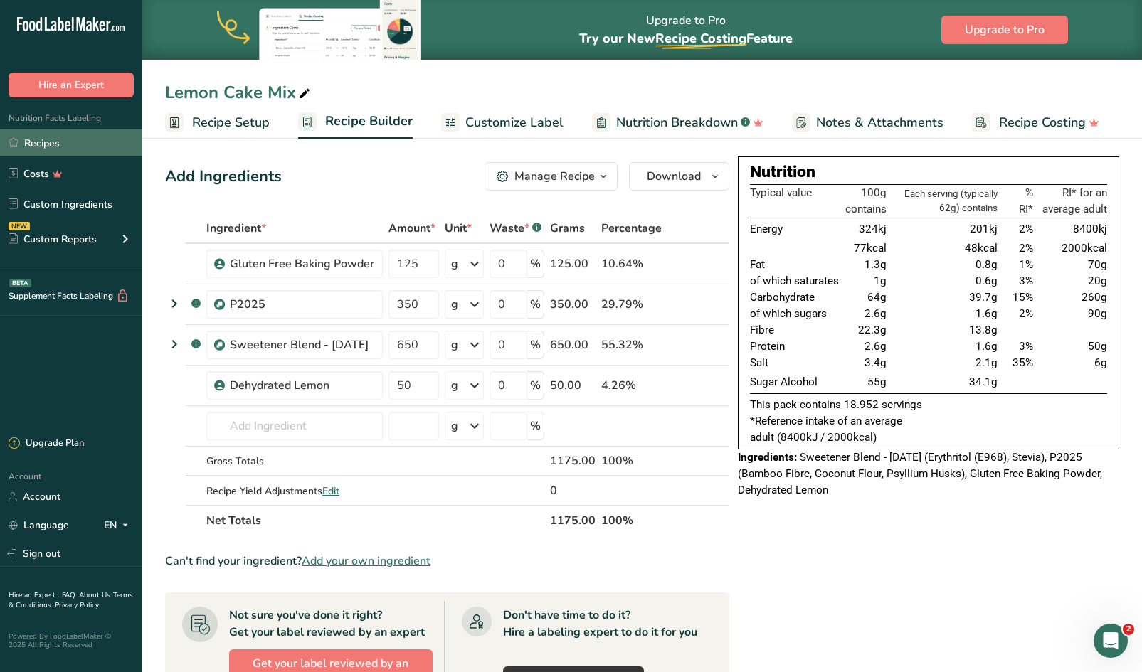
click at [46, 142] on link "Recipes" at bounding box center [71, 142] width 142 height 27
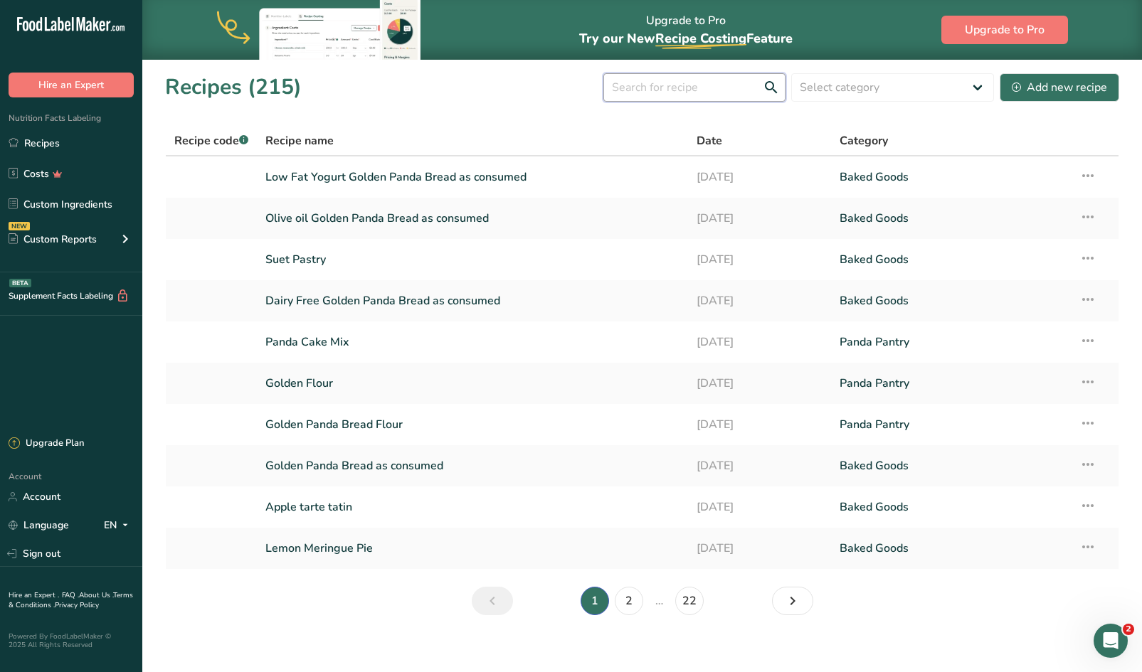
click at [709, 86] on input "text" at bounding box center [694, 87] width 182 height 28
type input "lemon"
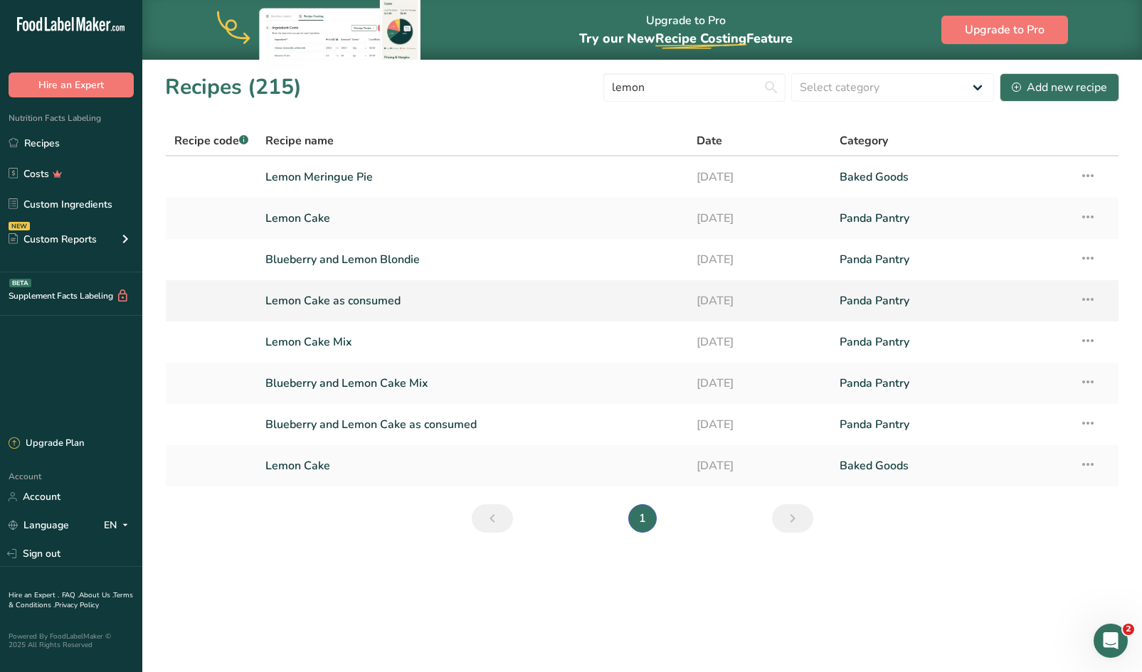
click at [337, 317] on td "Lemon Cake as consumed" at bounding box center [472, 300] width 430 height 41
click at [332, 346] on link "Lemon Cake Mix" at bounding box center [471, 342] width 413 height 30
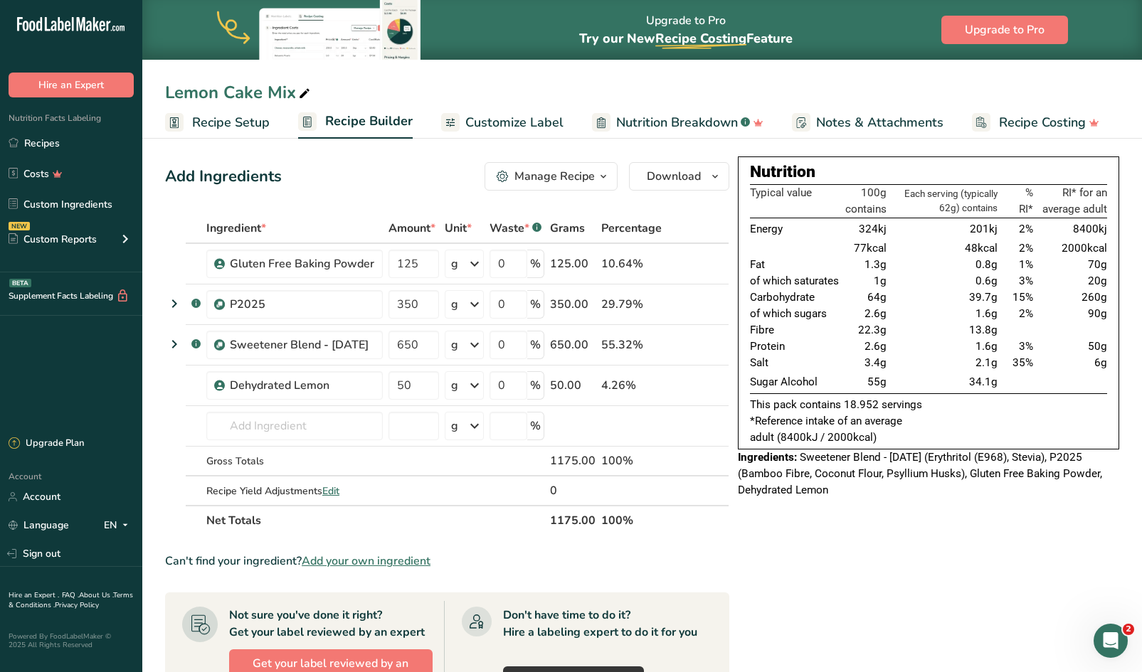
click at [610, 175] on span "button" at bounding box center [603, 176] width 17 height 17
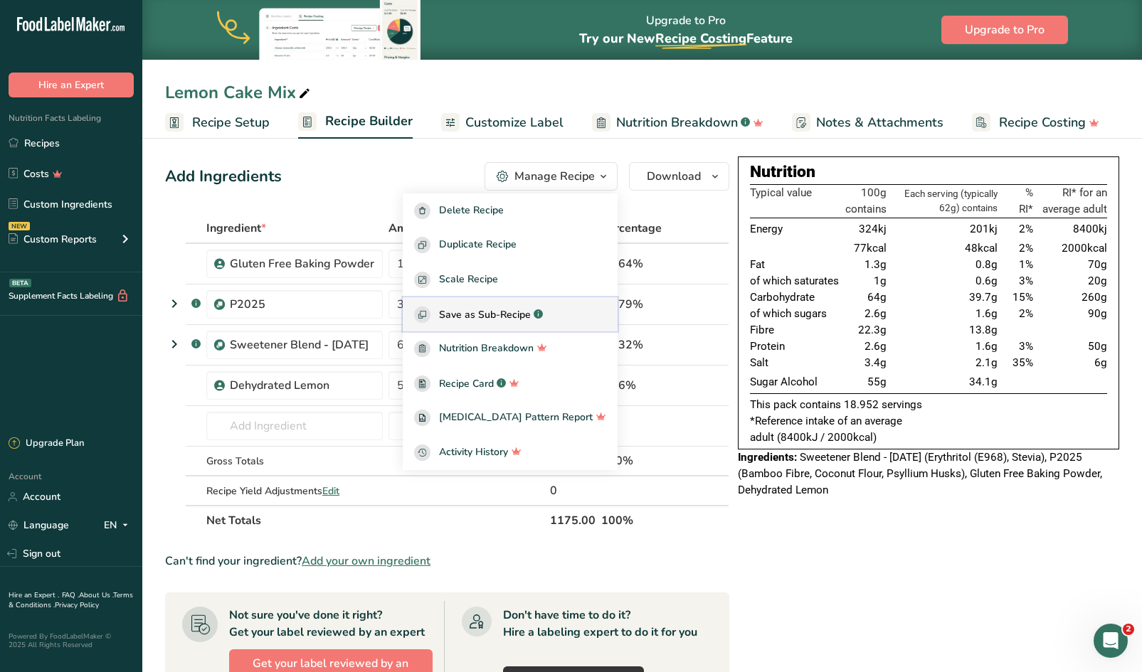
click at [526, 309] on span "Save as Sub-Recipe" at bounding box center [485, 314] width 92 height 15
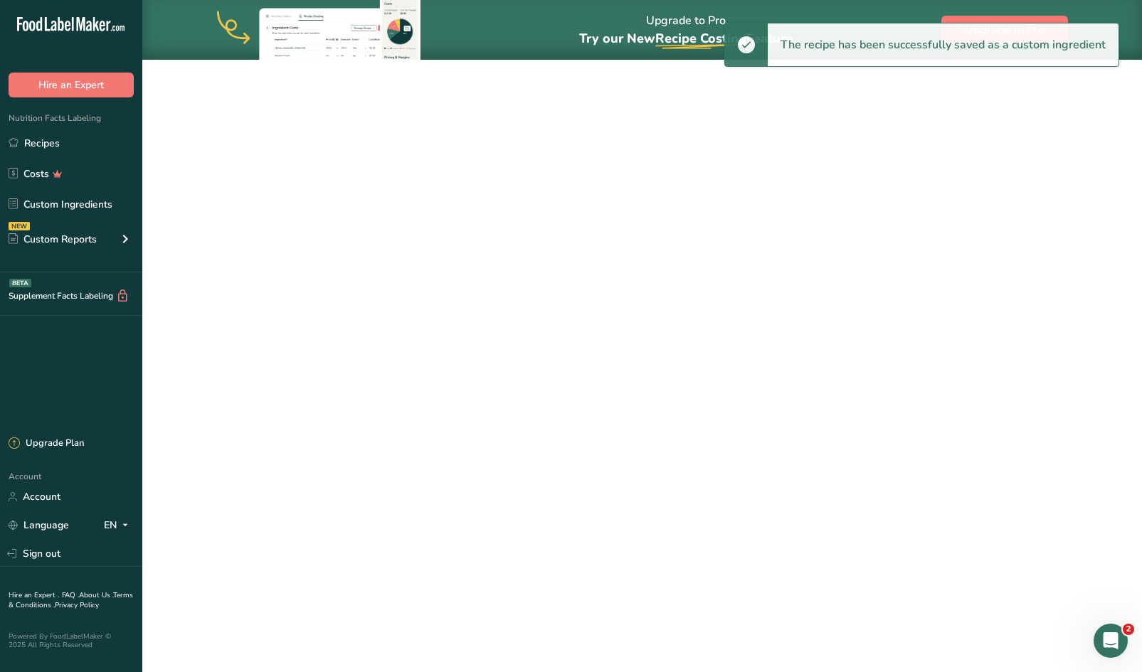
select select "30"
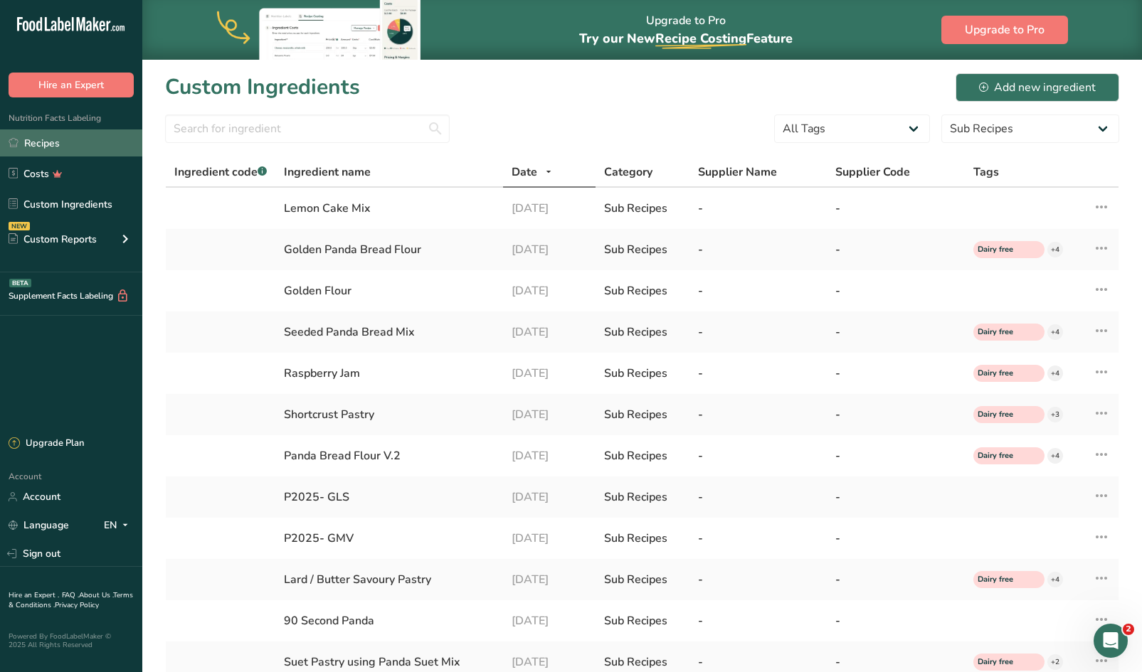
click at [41, 154] on link "Recipes" at bounding box center [71, 142] width 142 height 27
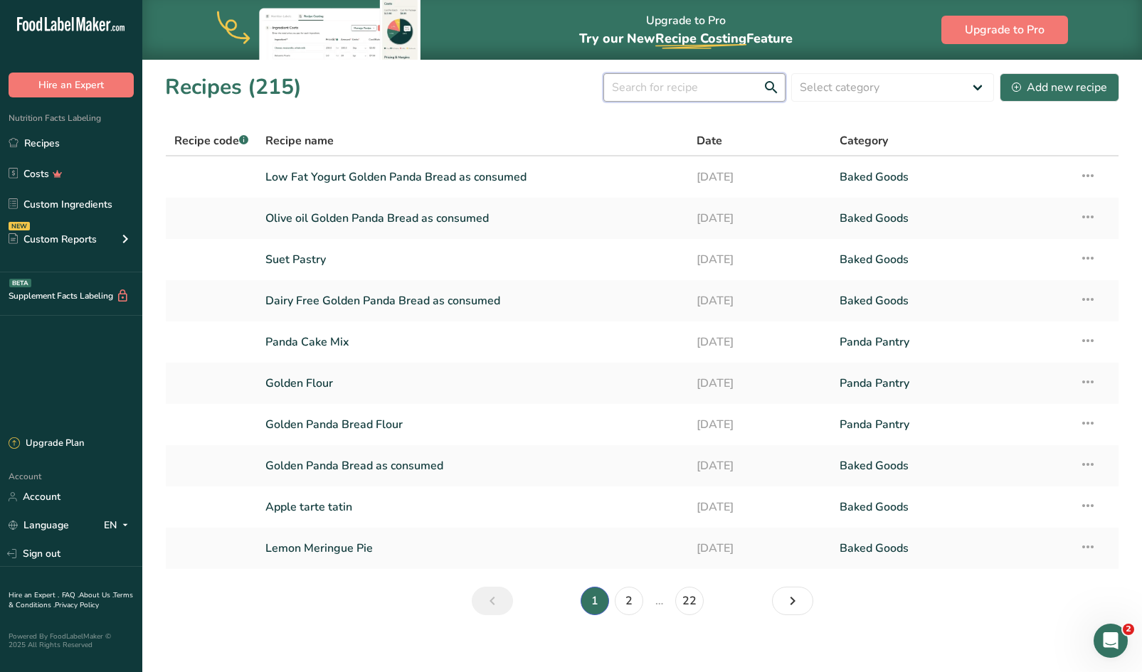
click at [653, 90] on input "text" at bounding box center [694, 87] width 182 height 28
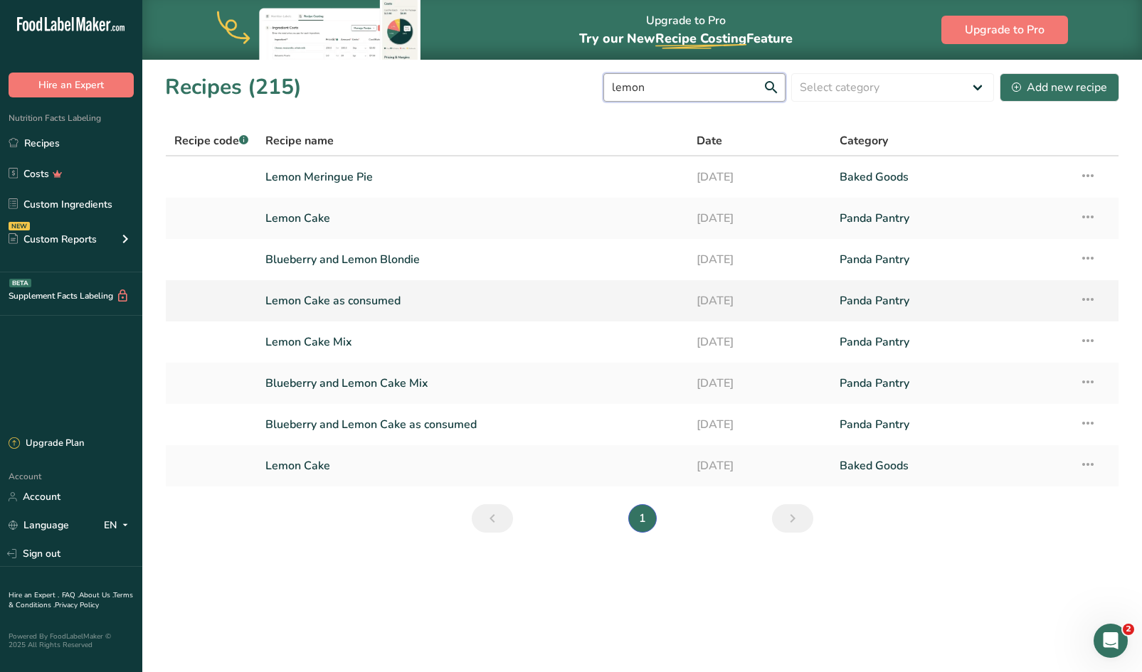
type input "lemon"
click at [332, 299] on link "Lemon Cake as consumed" at bounding box center [471, 301] width 413 height 30
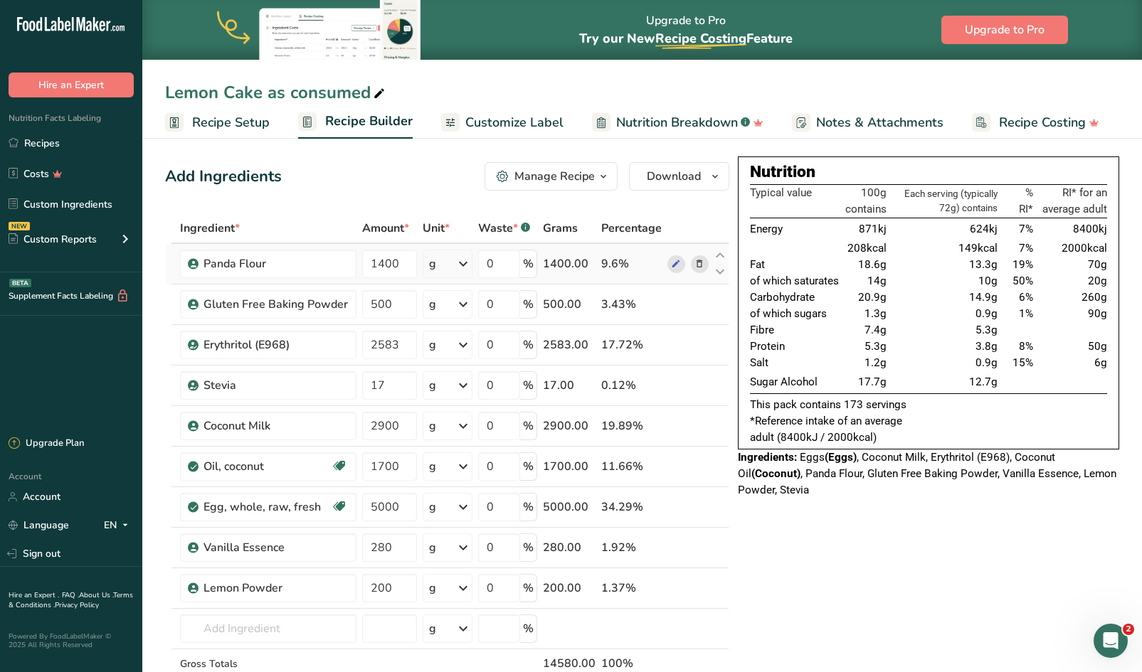
click at [700, 265] on icon at bounding box center [699, 264] width 10 height 15
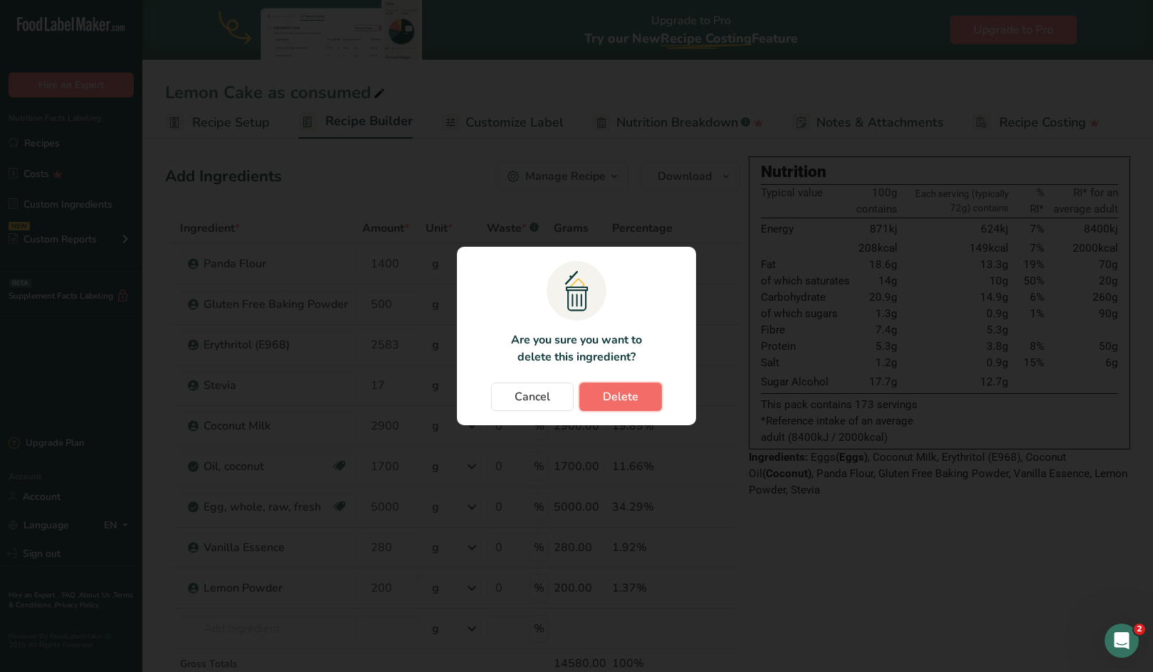
click at [623, 401] on span "Delete" at bounding box center [621, 396] width 36 height 17
type input "500"
type input "2583"
type input "17"
type input "2900"
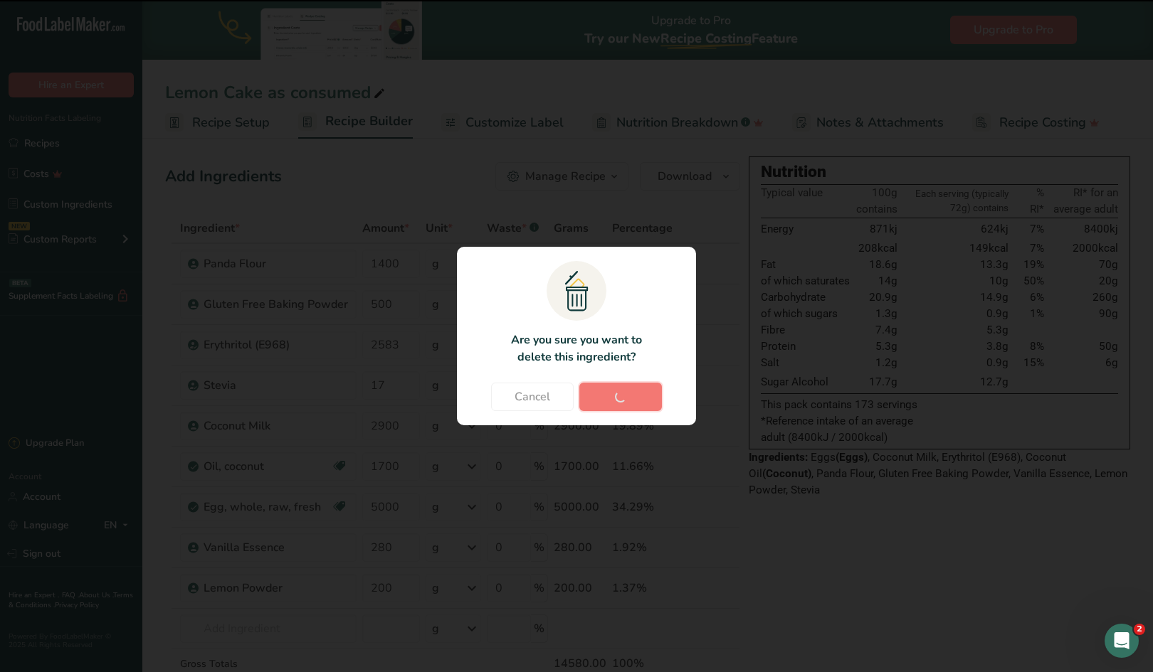
type input "1700"
type input "5000"
type input "280"
type input "200"
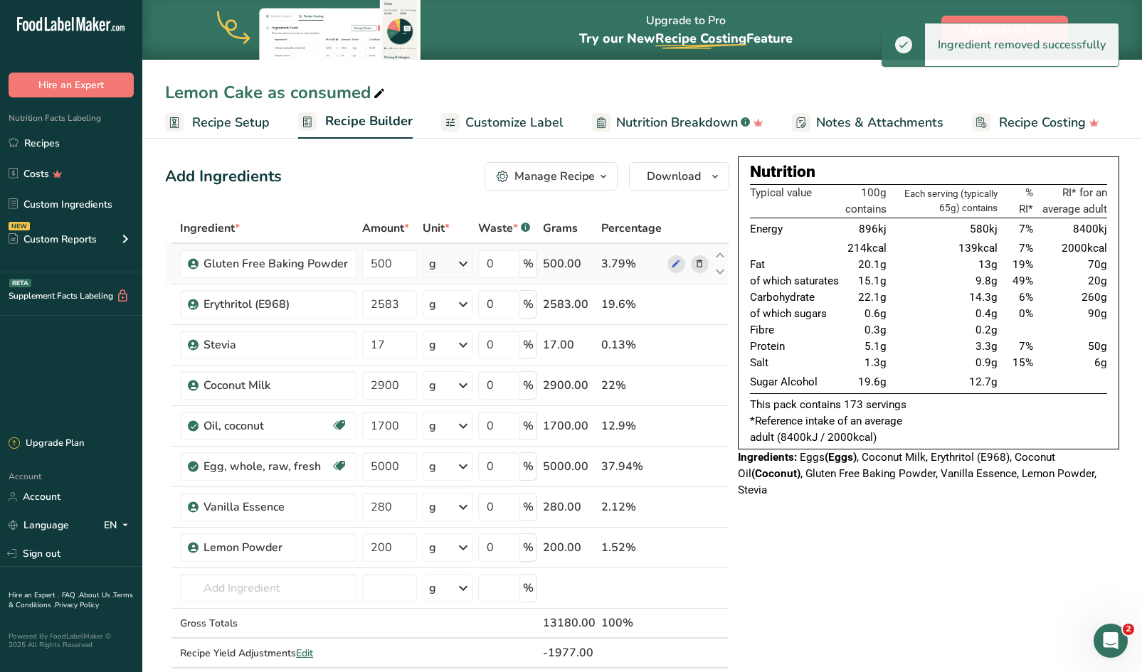
click at [699, 263] on icon at bounding box center [699, 264] width 10 height 15
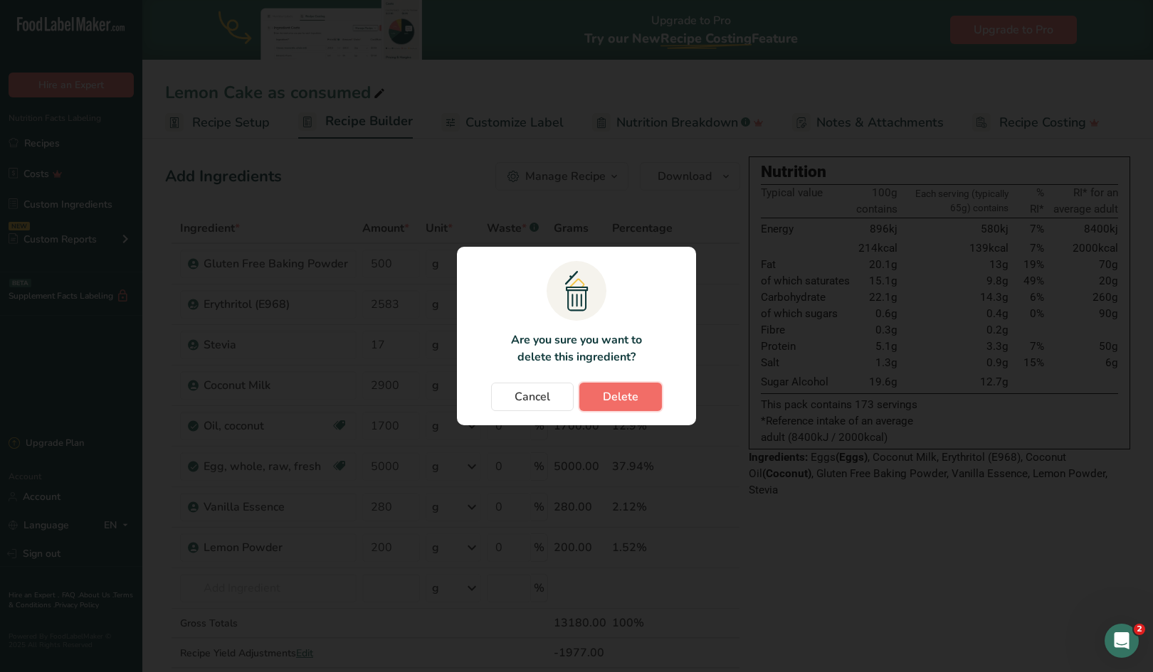
click at [627, 394] on span "Delete" at bounding box center [621, 396] width 36 height 17
type input "2583"
type input "17"
type input "2900"
type input "1700"
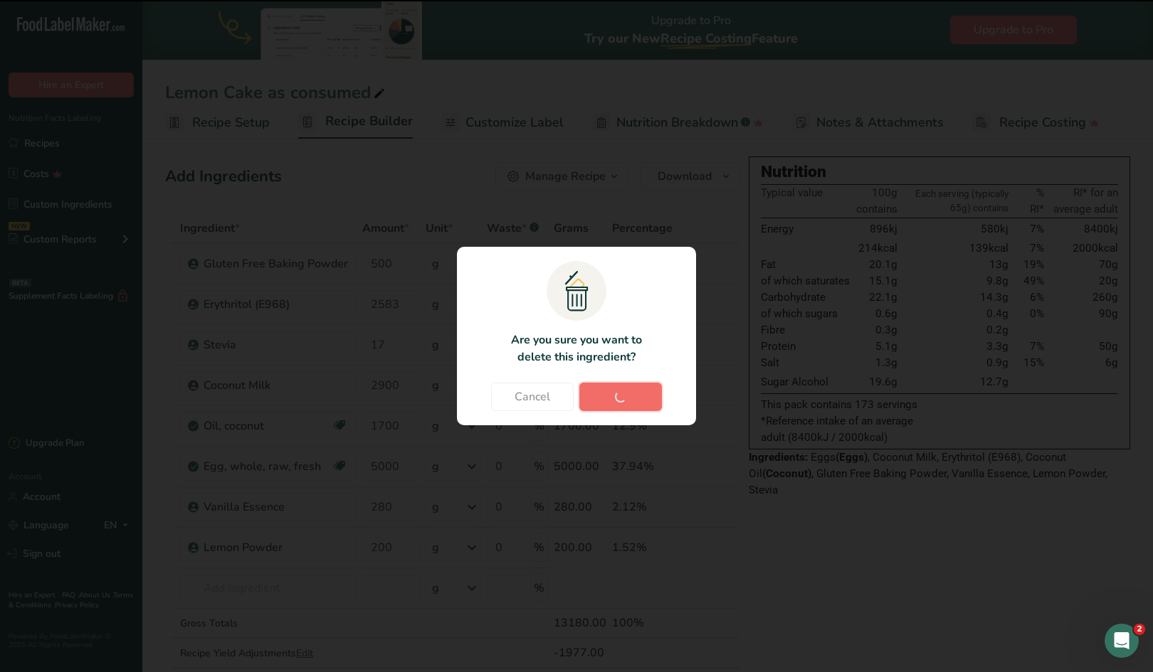
type input "5000"
type input "280"
type input "200"
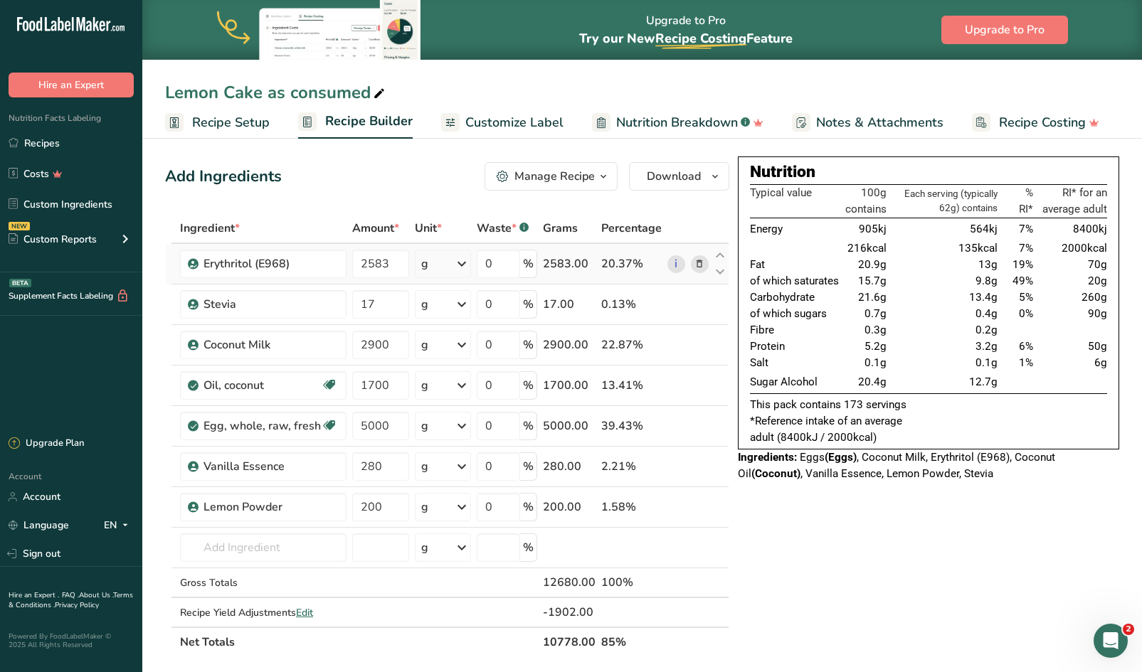
click at [692, 266] on span at bounding box center [699, 263] width 17 height 17
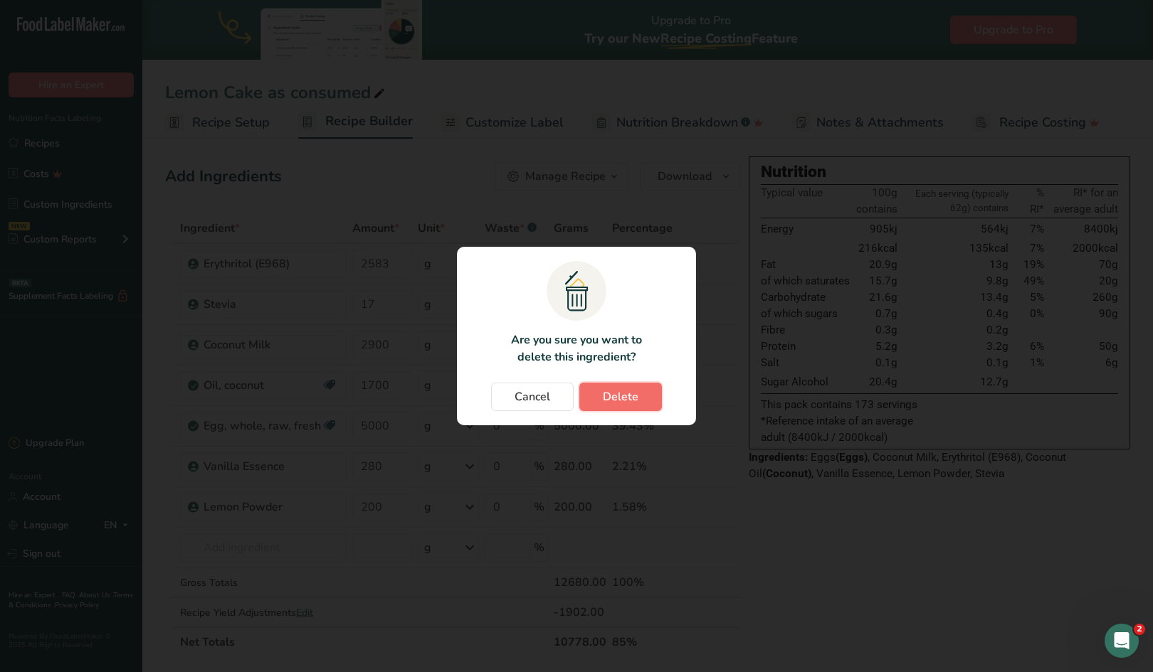
click at [635, 396] on span "Delete" at bounding box center [621, 396] width 36 height 17
type input "17"
type input "2900"
type input "1700"
type input "5000"
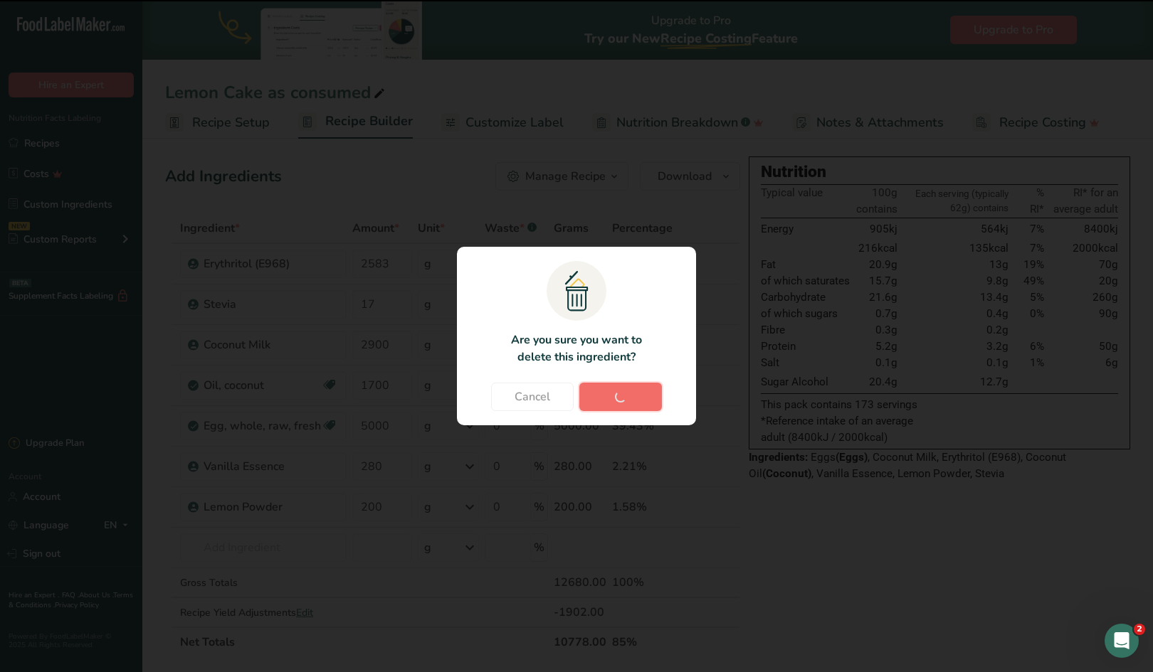
type input "280"
type input "200"
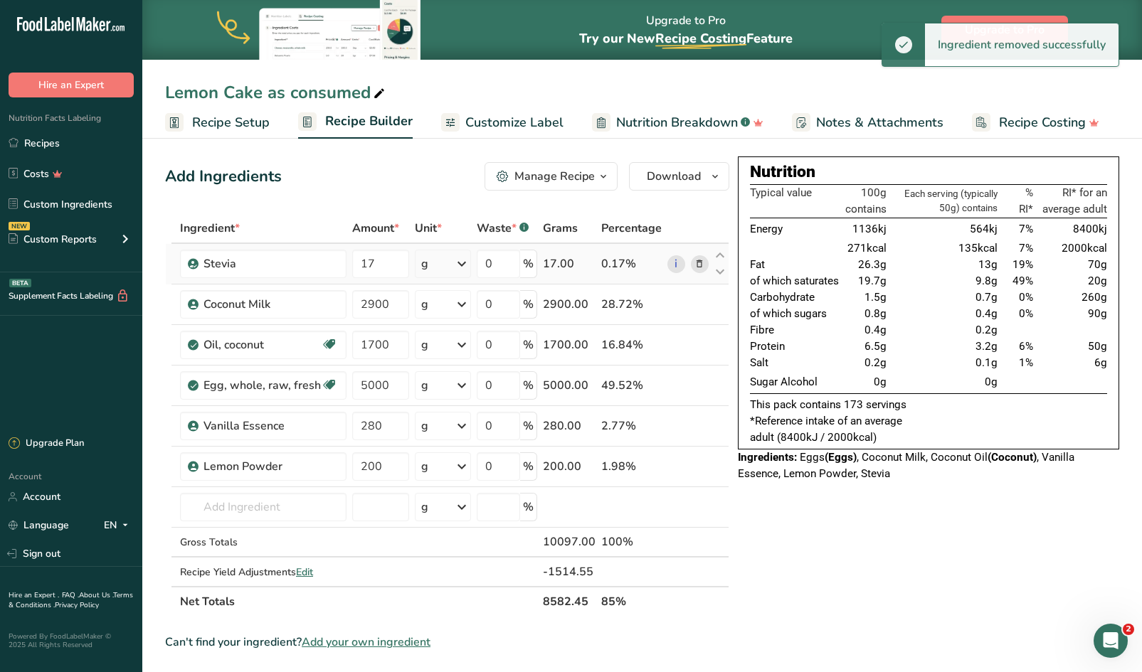
click at [697, 269] on icon at bounding box center [699, 264] width 10 height 15
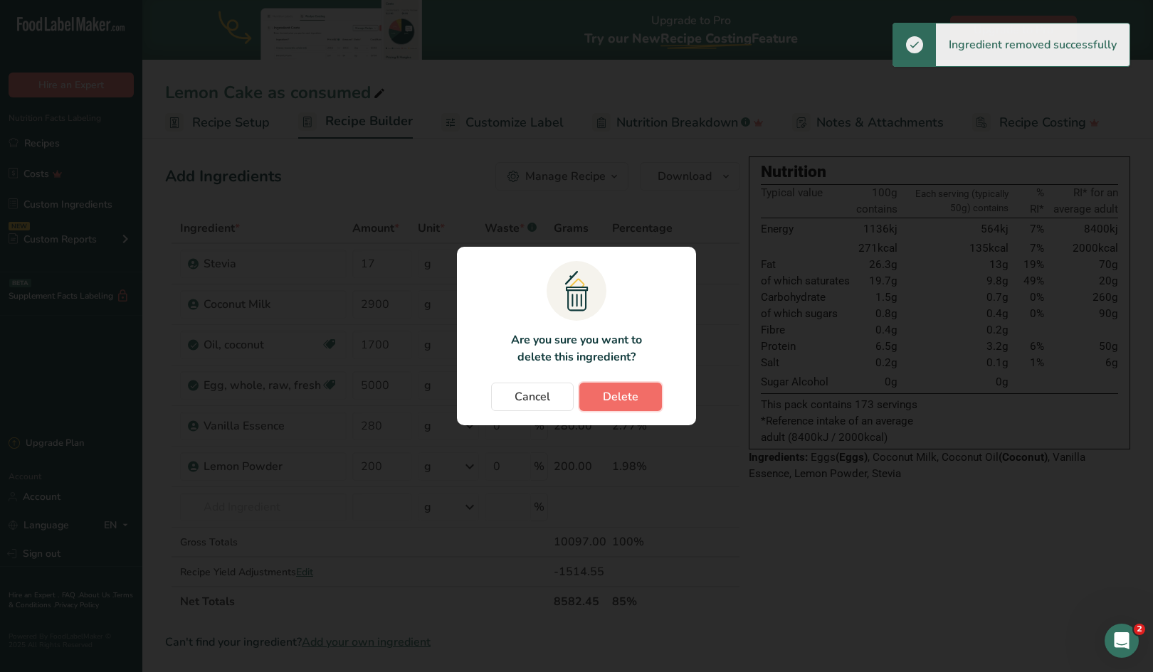
click at [644, 401] on button "Delete" at bounding box center [620, 397] width 83 height 28
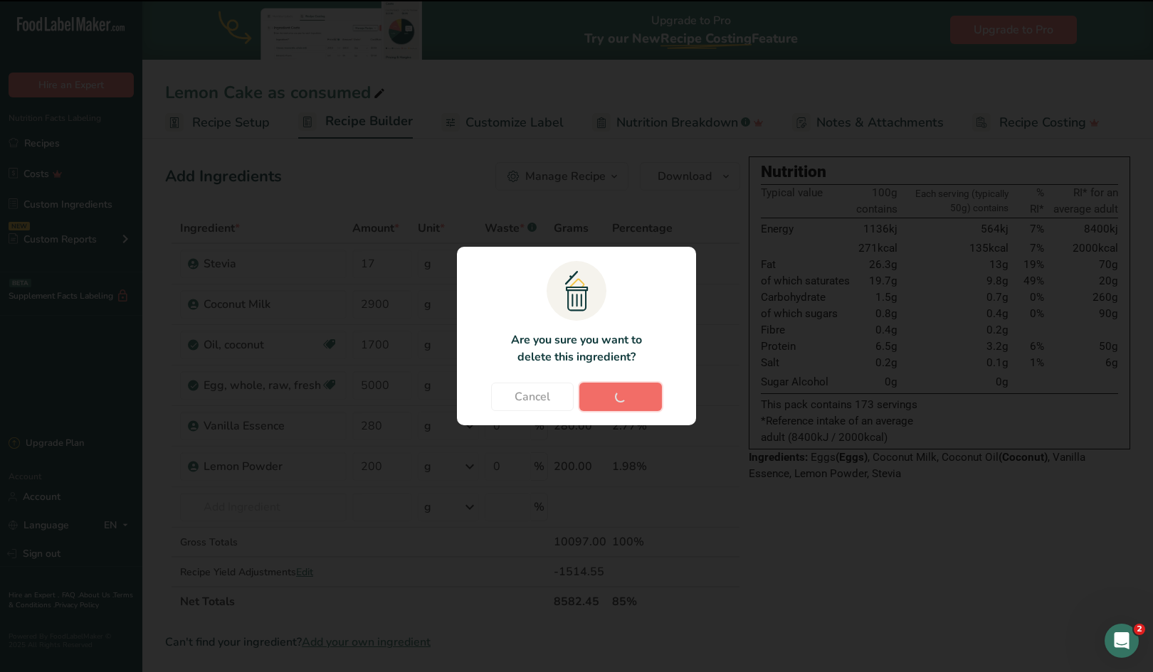
type input "2900"
type input "1700"
type input "5000"
type input "280"
type input "200"
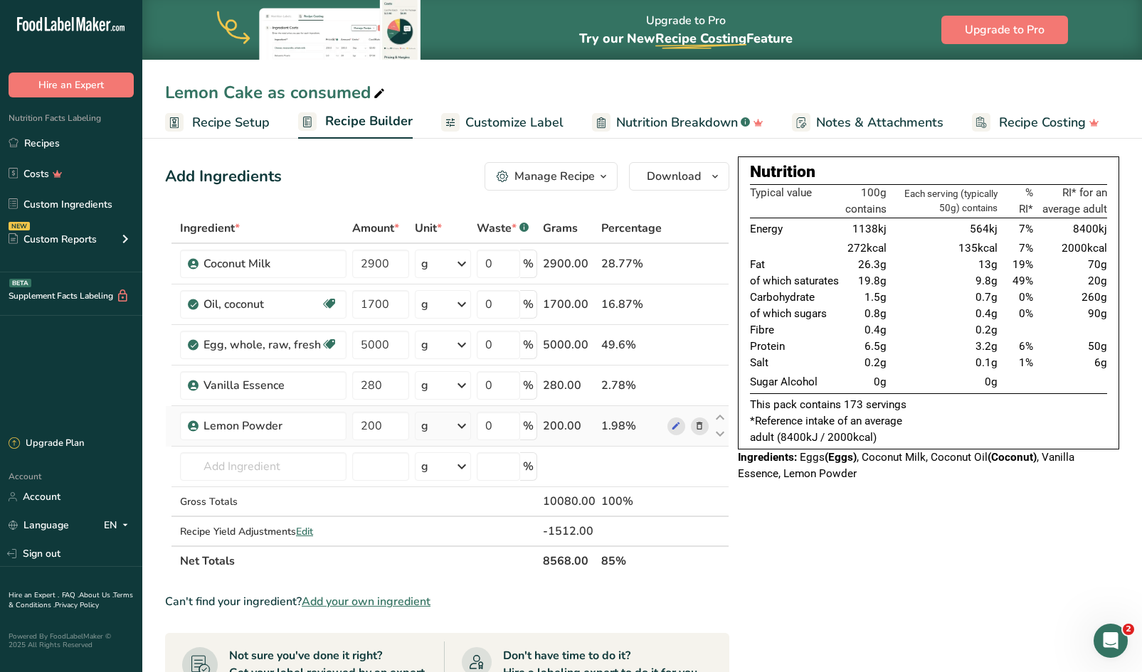
click at [697, 426] on icon at bounding box center [699, 426] width 10 height 15
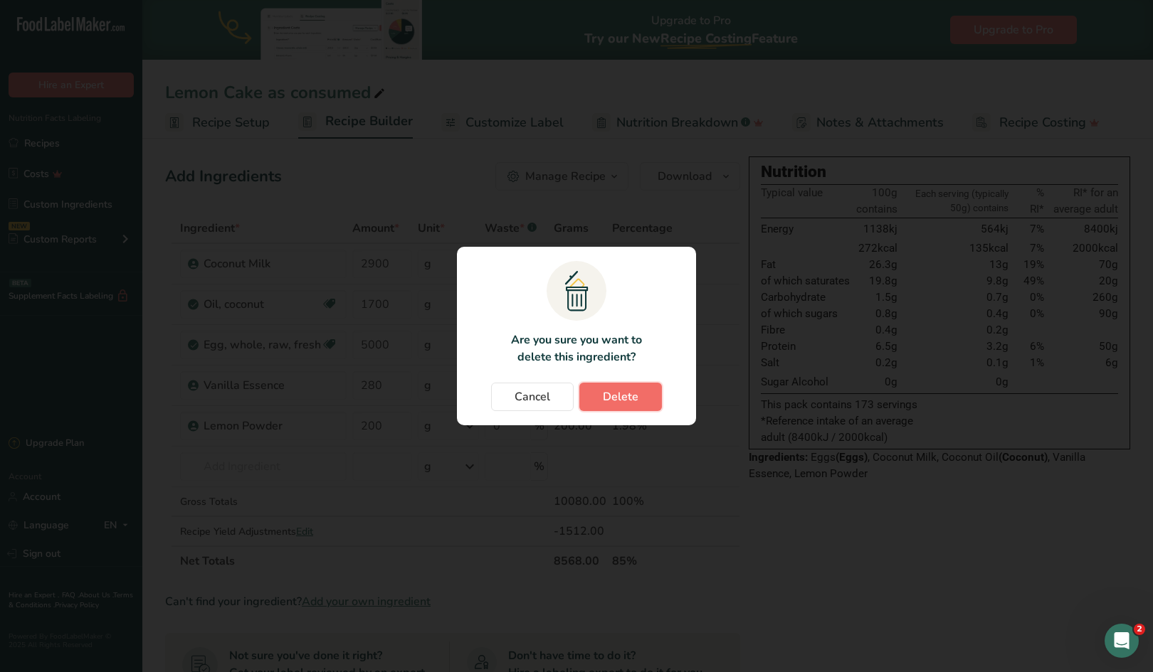
click at [644, 397] on button "Delete" at bounding box center [620, 397] width 83 height 28
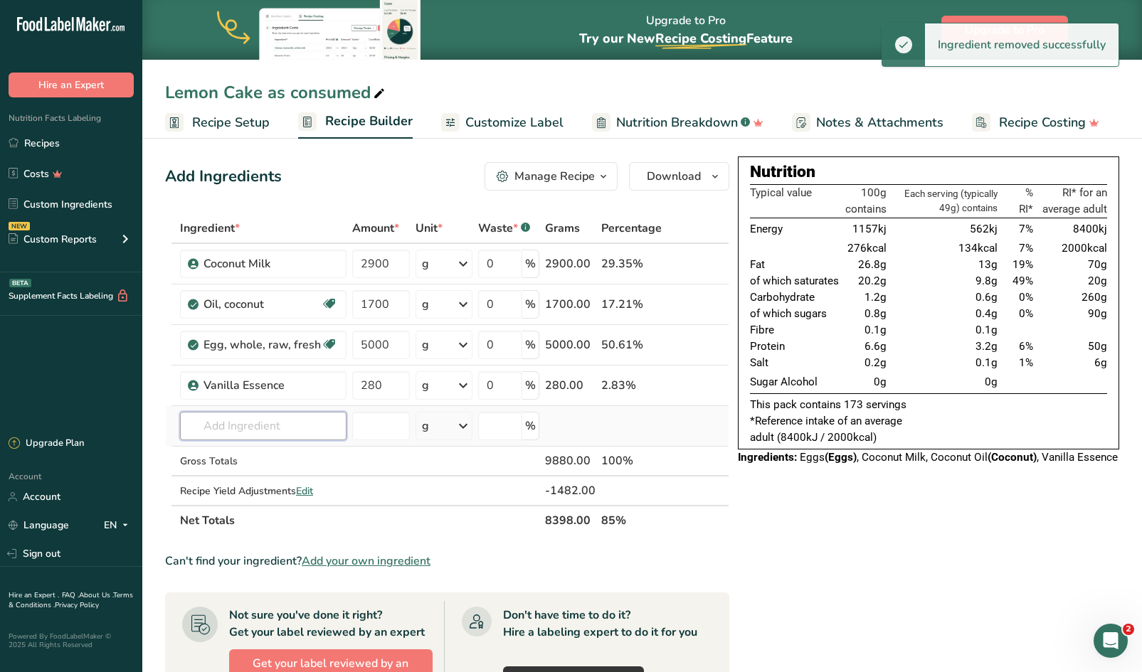
click at [274, 421] on input "text" at bounding box center [263, 426] width 166 height 28
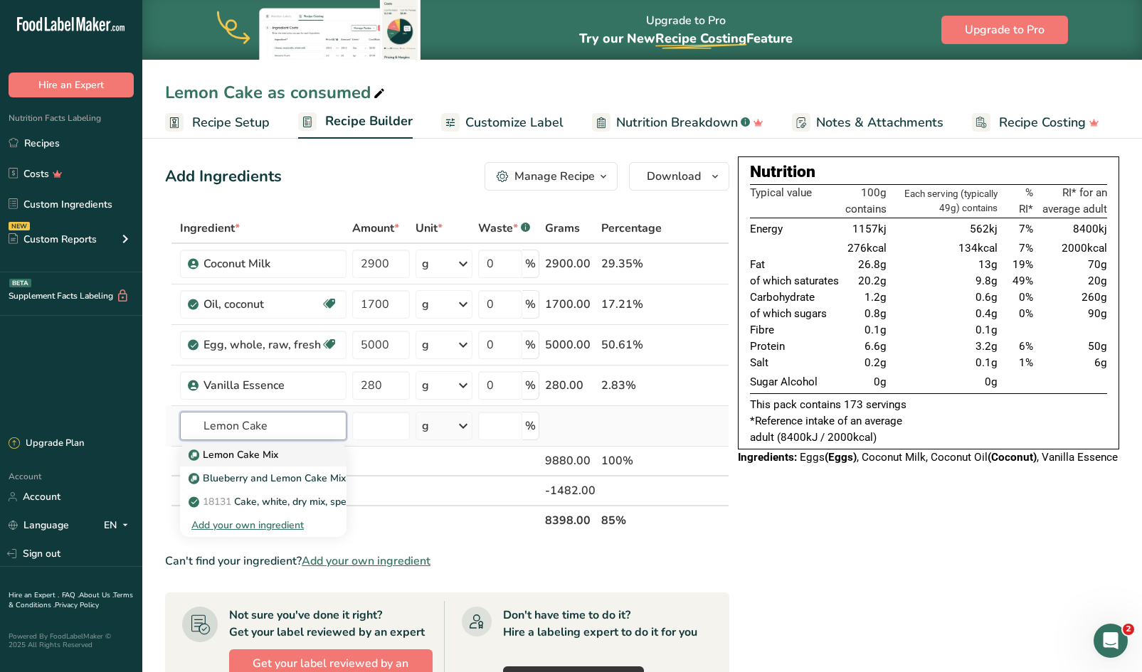
type input "Lemon Cake"
click at [248, 452] on p "Lemon Cake Mix" at bounding box center [234, 455] width 87 height 15
type input "Lemon Cake Mix"
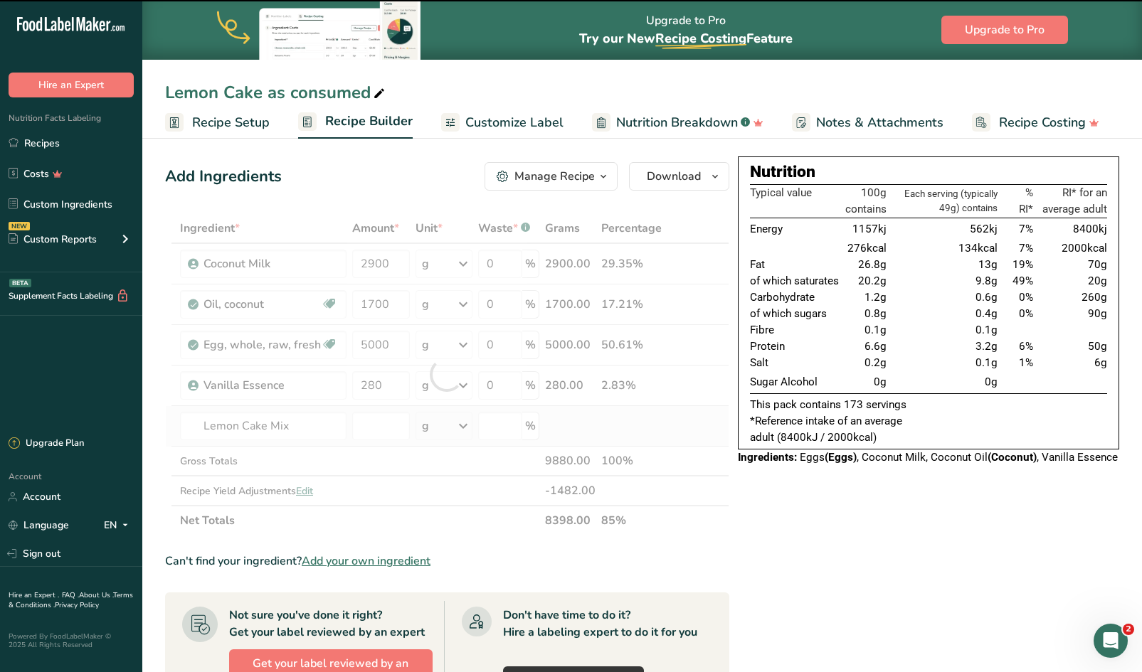
type input "0"
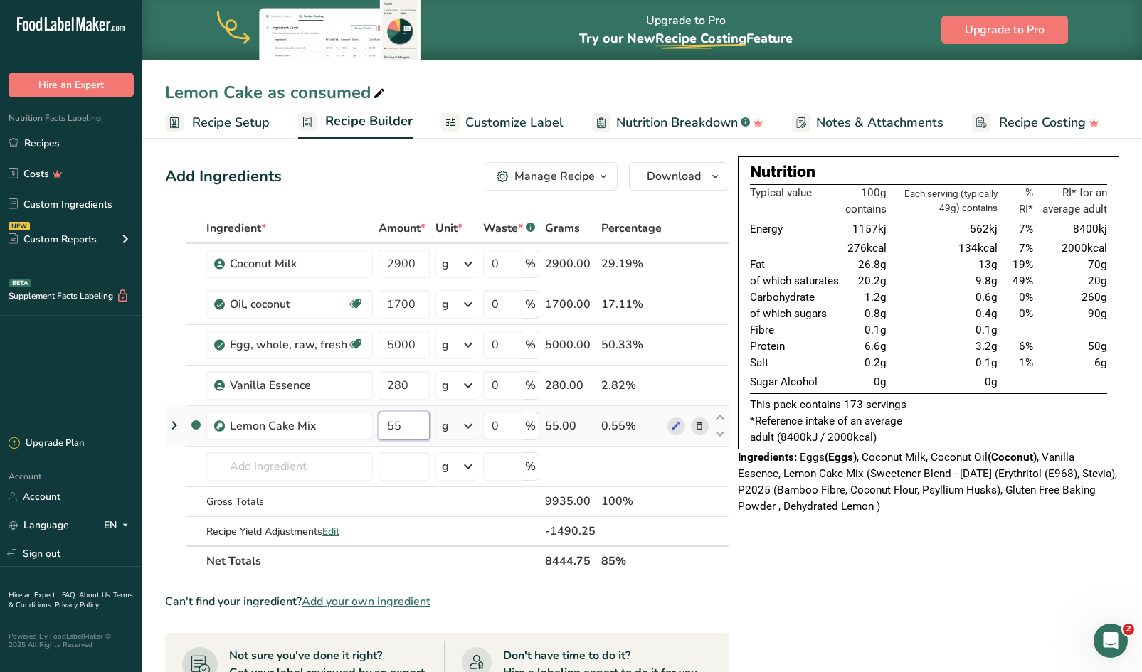
type input "55"
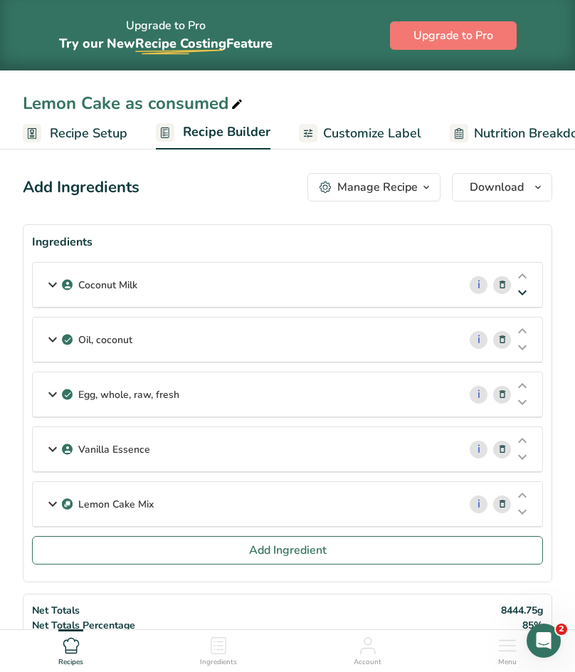
click at [524, 292] on icon at bounding box center [522, 292] width 17 height 11
click at [459, 294] on div "i" at bounding box center [500, 285] width 84 height 44
click at [116, 280] on p "Oil, coconut" at bounding box center [105, 284] width 54 height 15
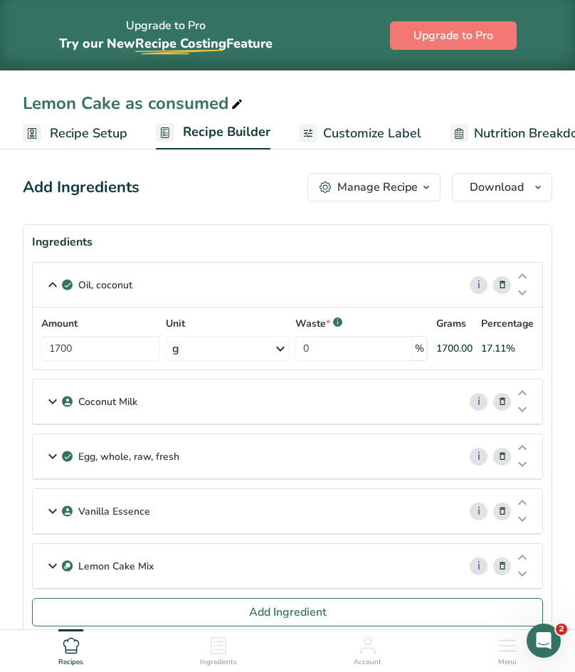
click at [502, 290] on icon at bounding box center [502, 284] width 10 height 15
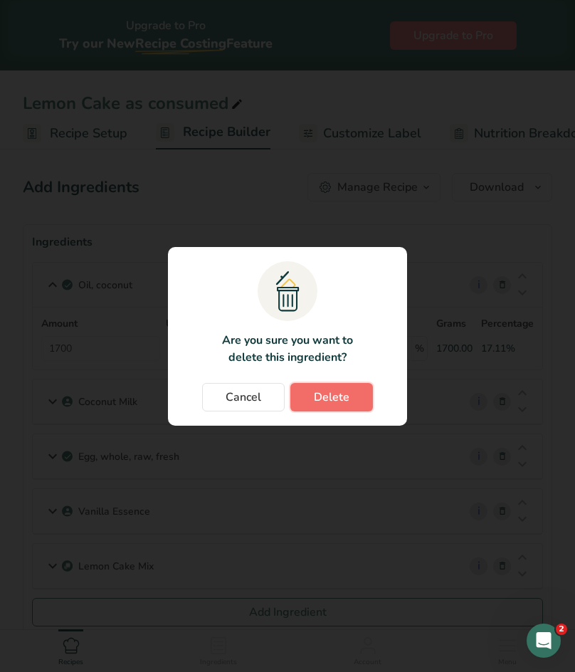
click at [329, 401] on span "Delete" at bounding box center [332, 396] width 36 height 17
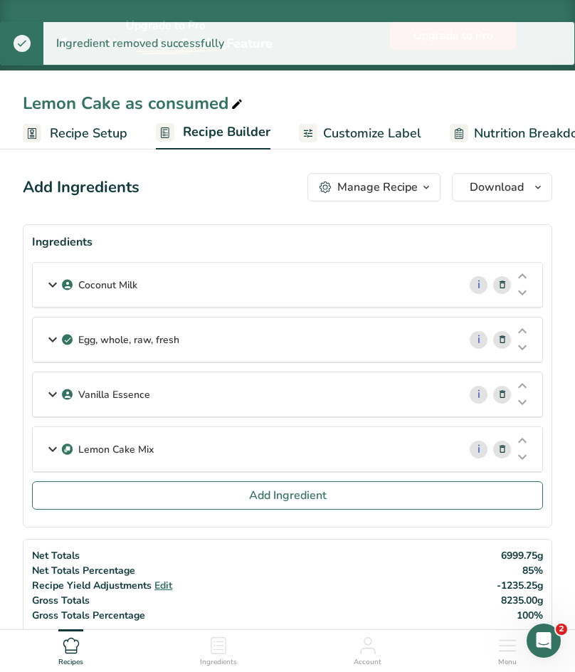
click at [95, 285] on p "Coconut Milk" at bounding box center [107, 284] width 59 height 15
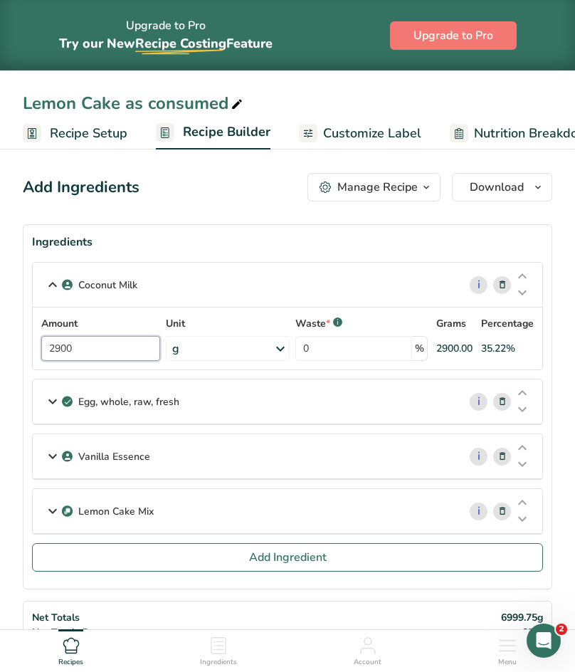
click at [90, 350] on input "2900" at bounding box center [100, 348] width 119 height 25
type input "2"
type input "35"
click at [156, 403] on p "Egg, whole, raw, fresh" at bounding box center [128, 401] width 101 height 15
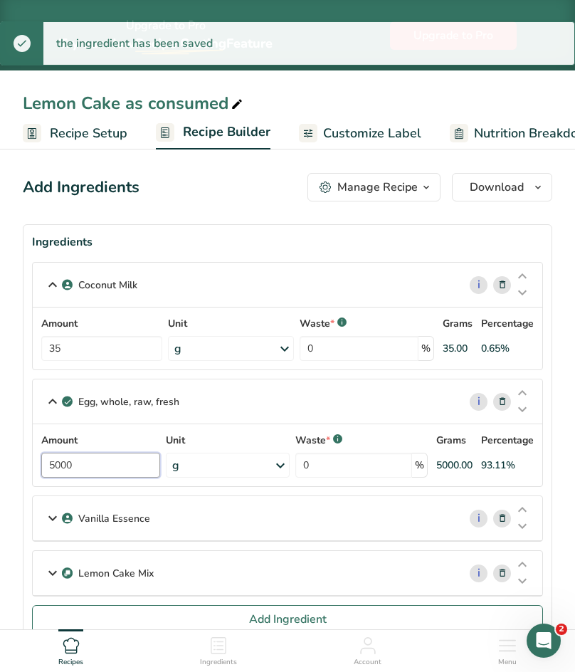
click at [95, 461] on input "5000" at bounding box center [100, 464] width 119 height 25
type input "5"
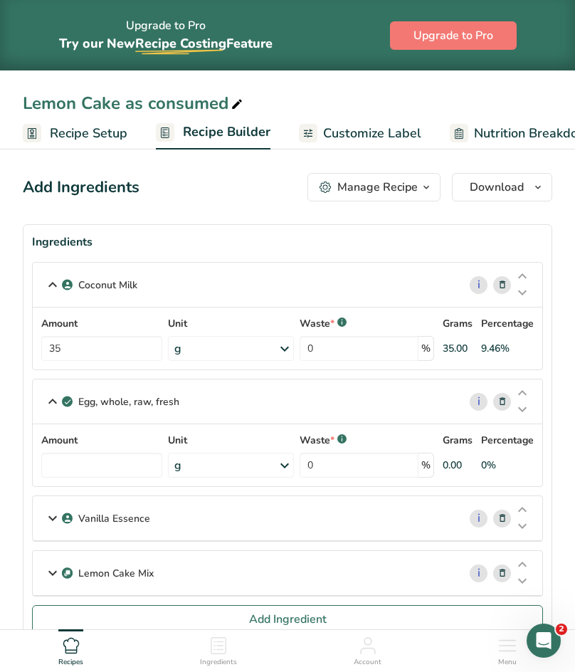
type input "0"
click at [508, 399] on div "Egg, whole, raw, fresh i Amount 0 Unit g Portions 1 large 1 extra large 1 jumbo…" at bounding box center [287, 432] width 511 height 108
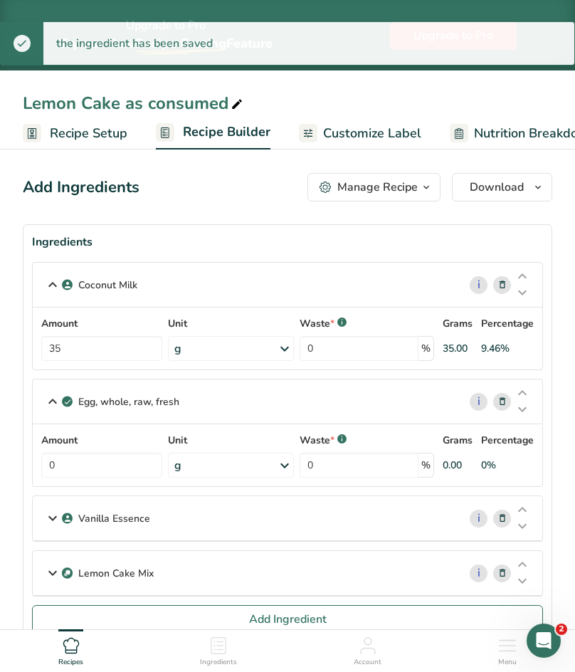
click at [499, 400] on icon at bounding box center [502, 401] width 10 height 15
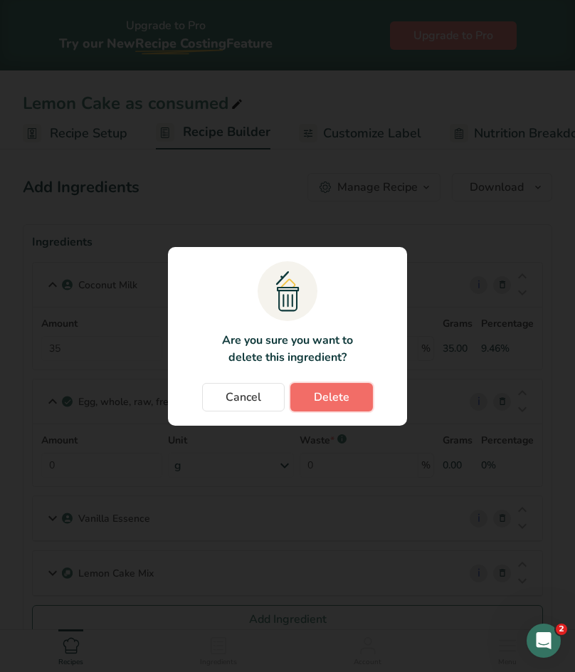
click at [350, 401] on button "Delete" at bounding box center [331, 397] width 83 height 28
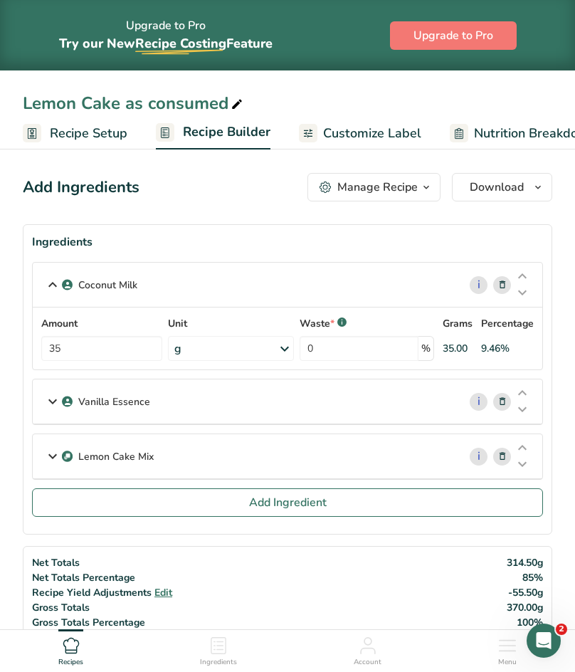
click at [148, 396] on p "Vanilla Essence" at bounding box center [114, 401] width 72 height 15
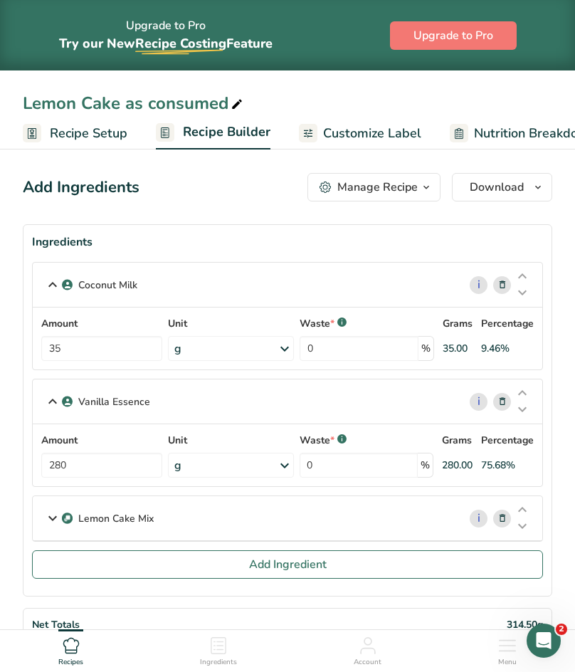
click at [502, 402] on icon at bounding box center [502, 401] width 10 height 15
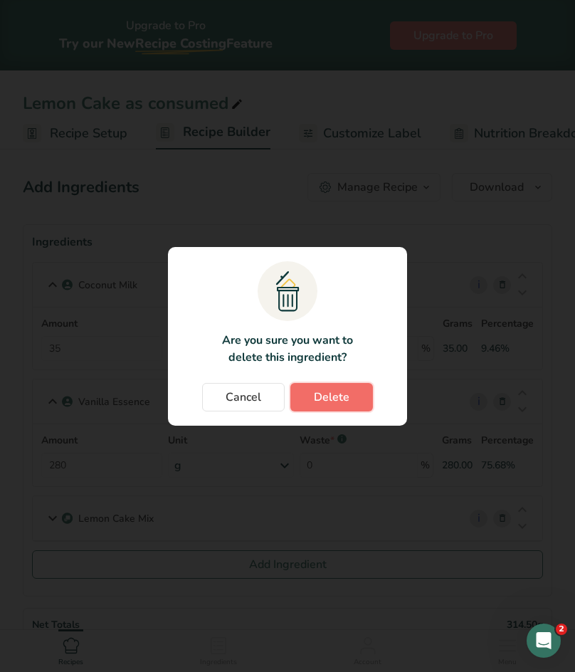
click at [320, 398] on span "Delete" at bounding box center [332, 396] width 36 height 17
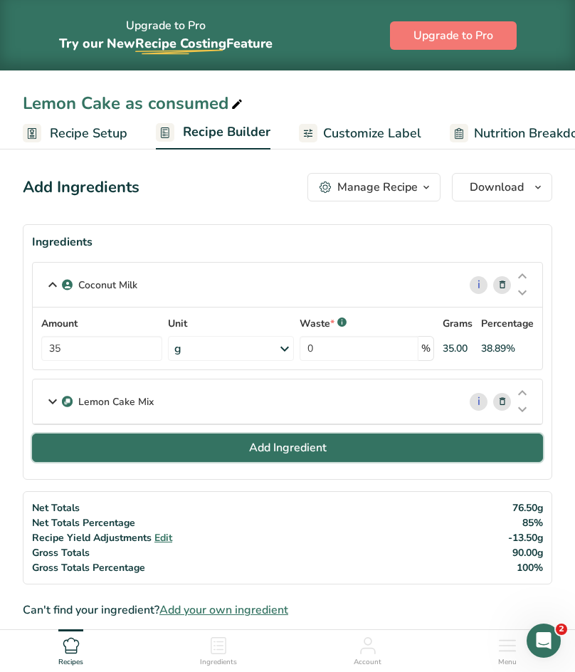
click at [122, 448] on button "Add Ingredient" at bounding box center [287, 447] width 511 height 28
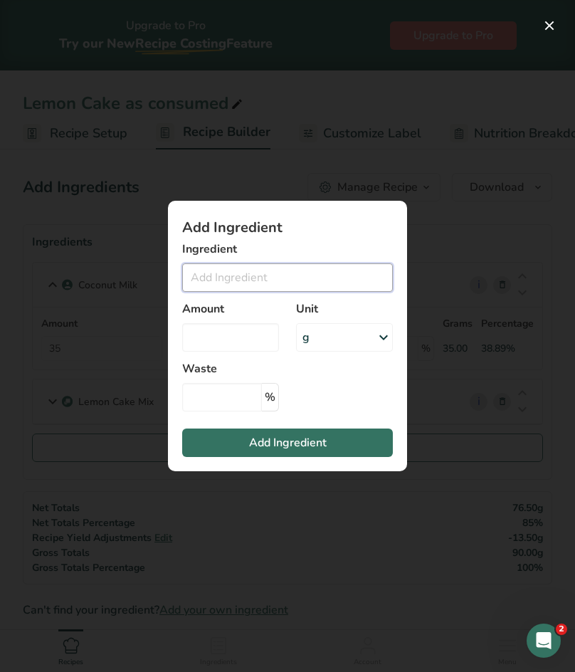
click at [259, 268] on input "Add ingredient modal" at bounding box center [287, 277] width 211 height 28
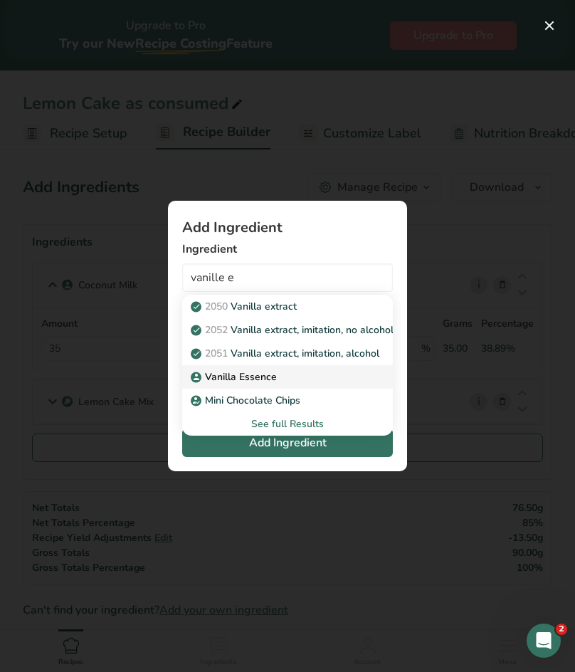
click at [225, 374] on p "Vanilla Essence" at bounding box center [235, 376] width 83 height 15
type input "Vanilla Essence"
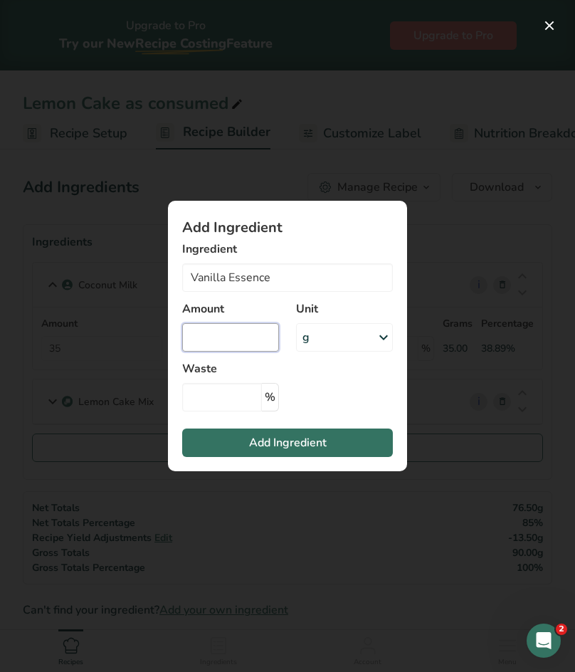
click at [221, 341] on input "Add ingredient modal" at bounding box center [230, 337] width 97 height 28
type input "3"
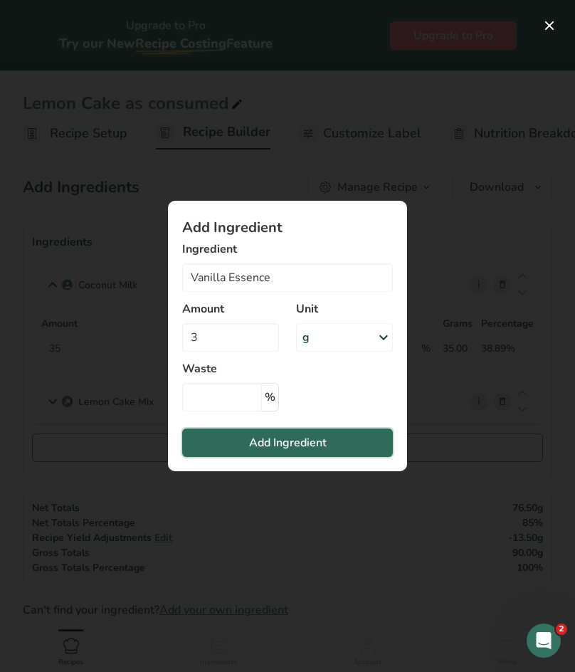
click at [284, 450] on span "Add Ingredient" at bounding box center [288, 442] width 78 height 17
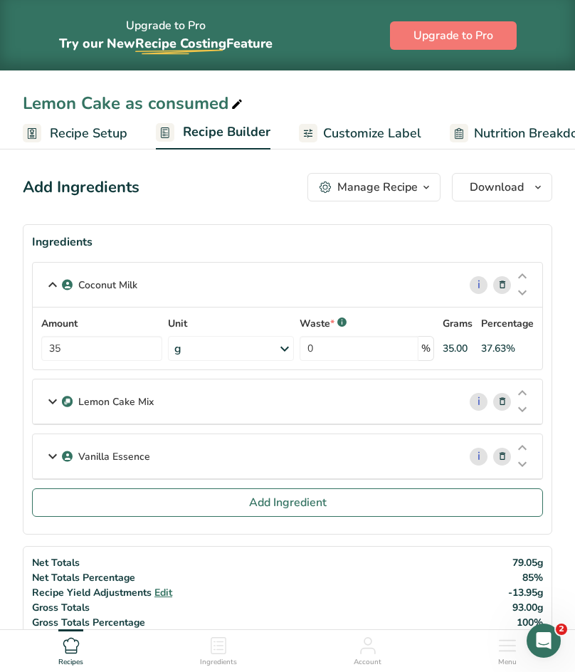
click at [47, 285] on icon at bounding box center [52, 285] width 17 height 26
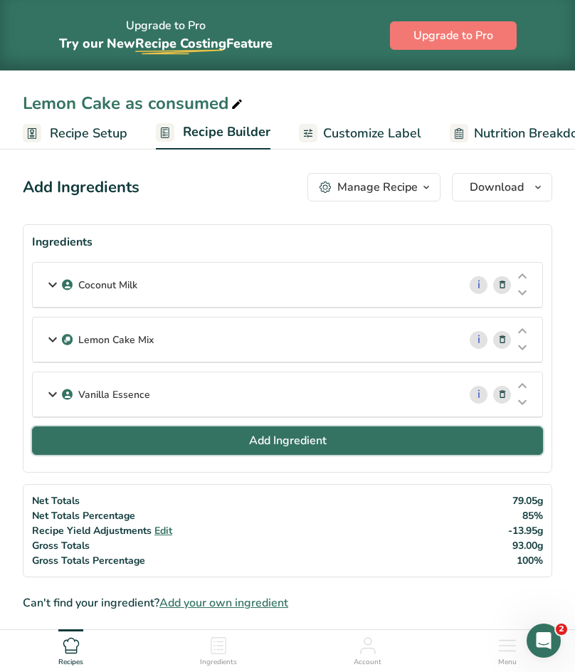
click at [221, 450] on button "Add Ingredient" at bounding box center [287, 440] width 511 height 28
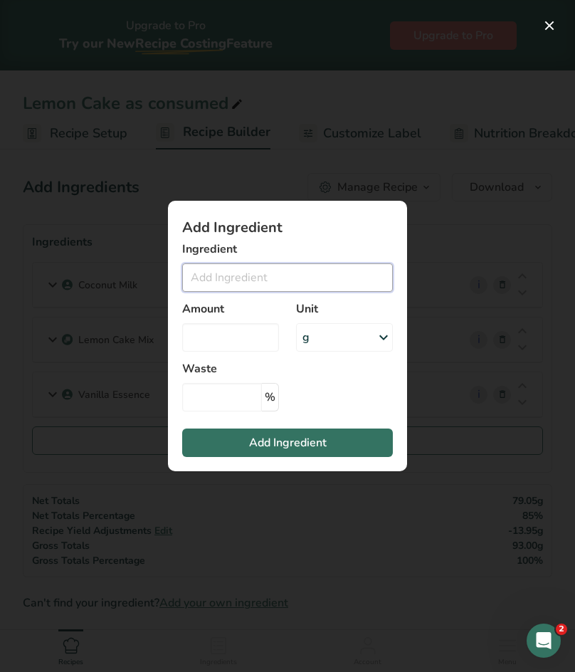
click at [262, 278] on input "Add ingredient modal" at bounding box center [287, 277] width 211 height 28
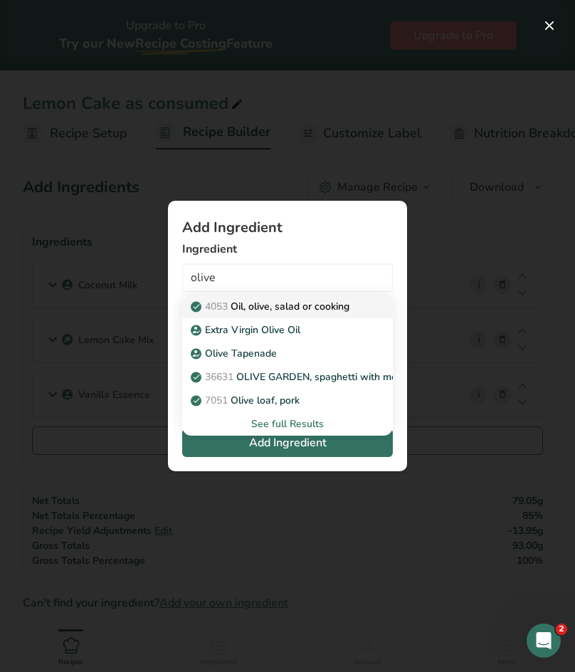
click at [269, 312] on p "4053 Oil, olive, salad or cooking" at bounding box center [272, 306] width 156 height 15
type input "Oil, olive, salad or cooking"
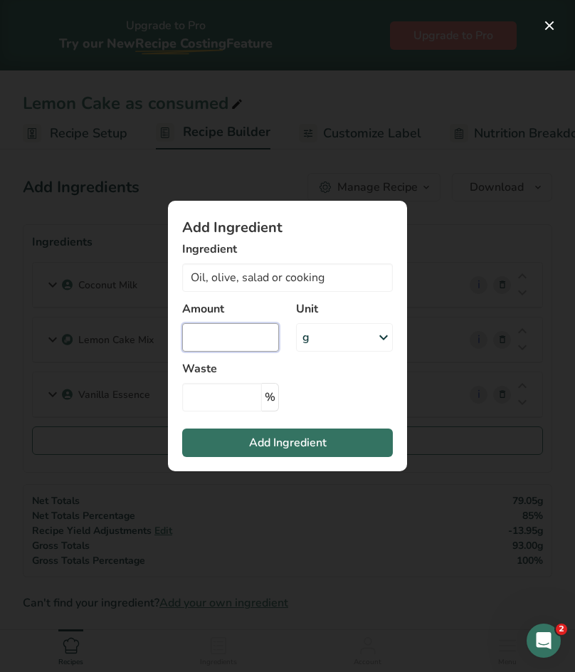
click at [225, 349] on input "Add ingredient modal" at bounding box center [230, 337] width 97 height 28
type input "20"
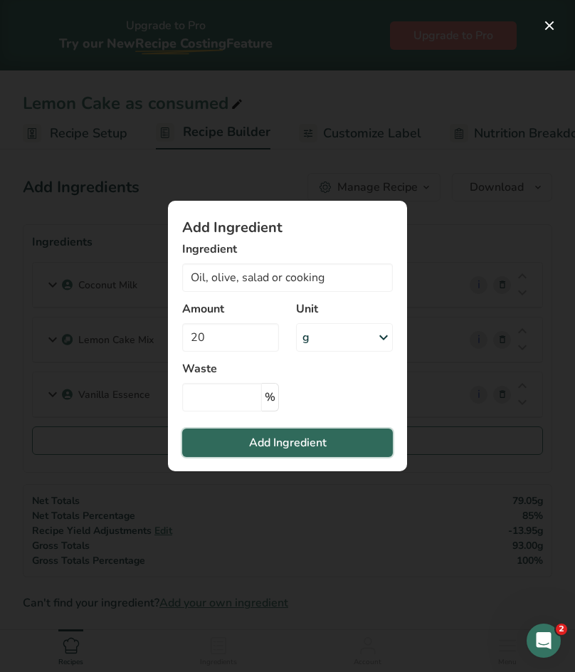
click at [269, 445] on span "Add Ingredient" at bounding box center [288, 442] width 78 height 17
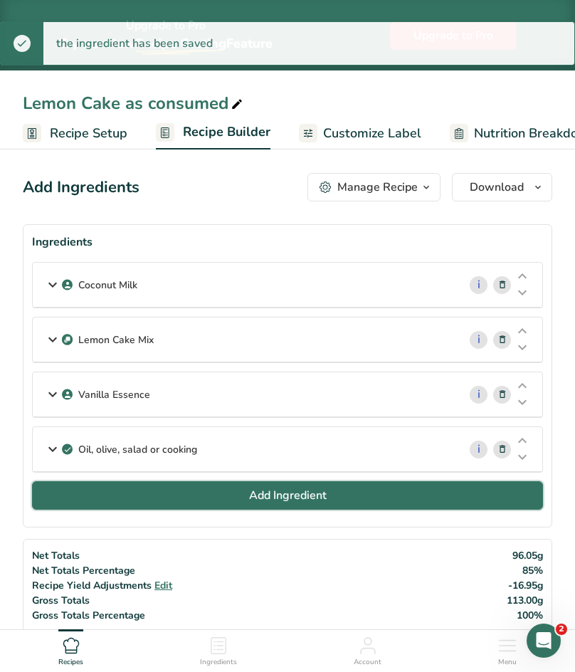
click at [275, 495] on span "Add Ingredient" at bounding box center [288, 495] width 78 height 17
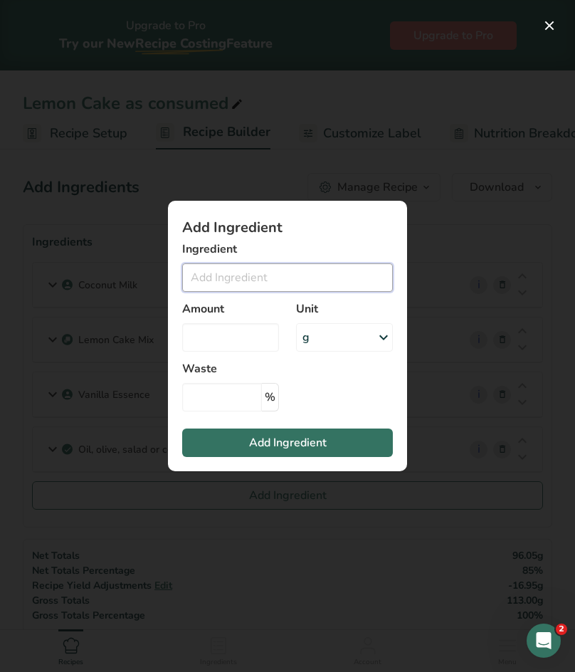
click at [290, 280] on input "Add ingredient modal" at bounding box center [287, 277] width 211 height 28
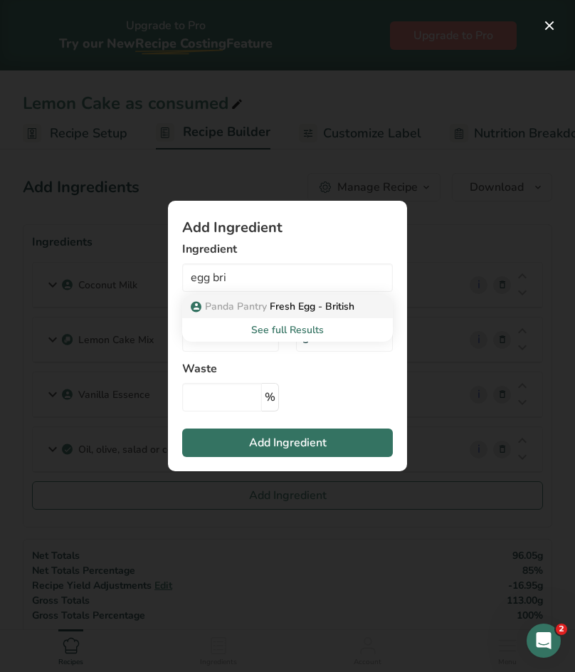
click at [292, 310] on p "Panda Pantry Fresh Egg - British" at bounding box center [274, 306] width 161 height 15
type input "Fresh Egg - British"
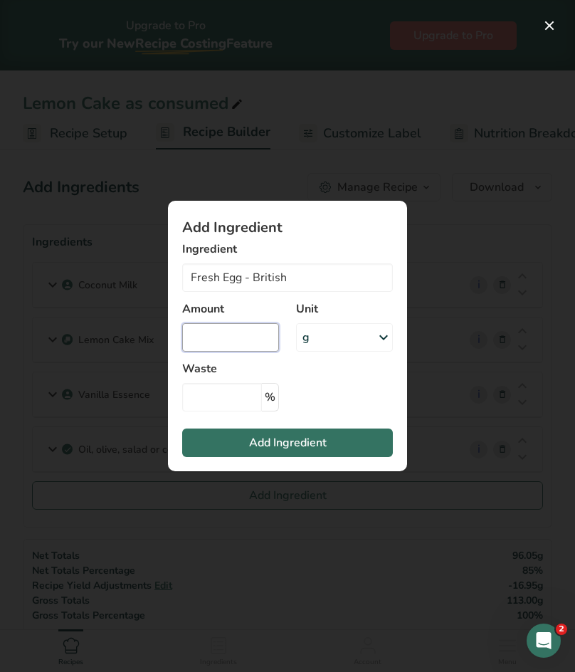
click at [215, 341] on input "Add ingredient modal" at bounding box center [230, 337] width 97 height 28
type input "55"
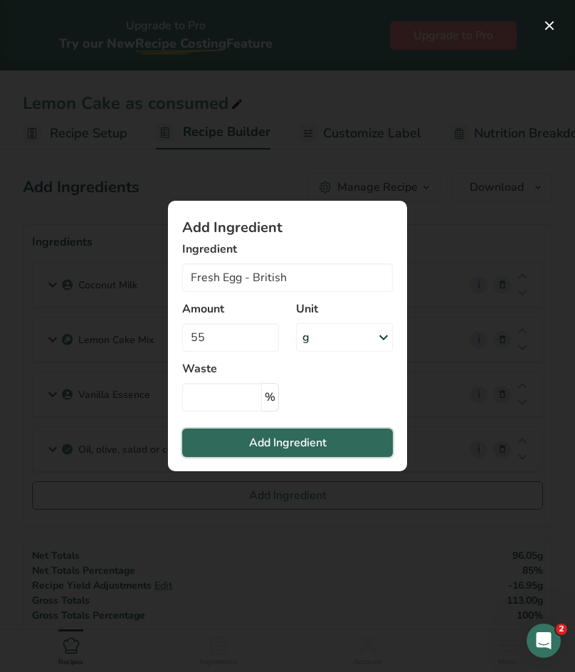
click at [287, 445] on span "Add Ingredient" at bounding box center [288, 442] width 78 height 17
